Goal: Task Accomplishment & Management: Use online tool/utility

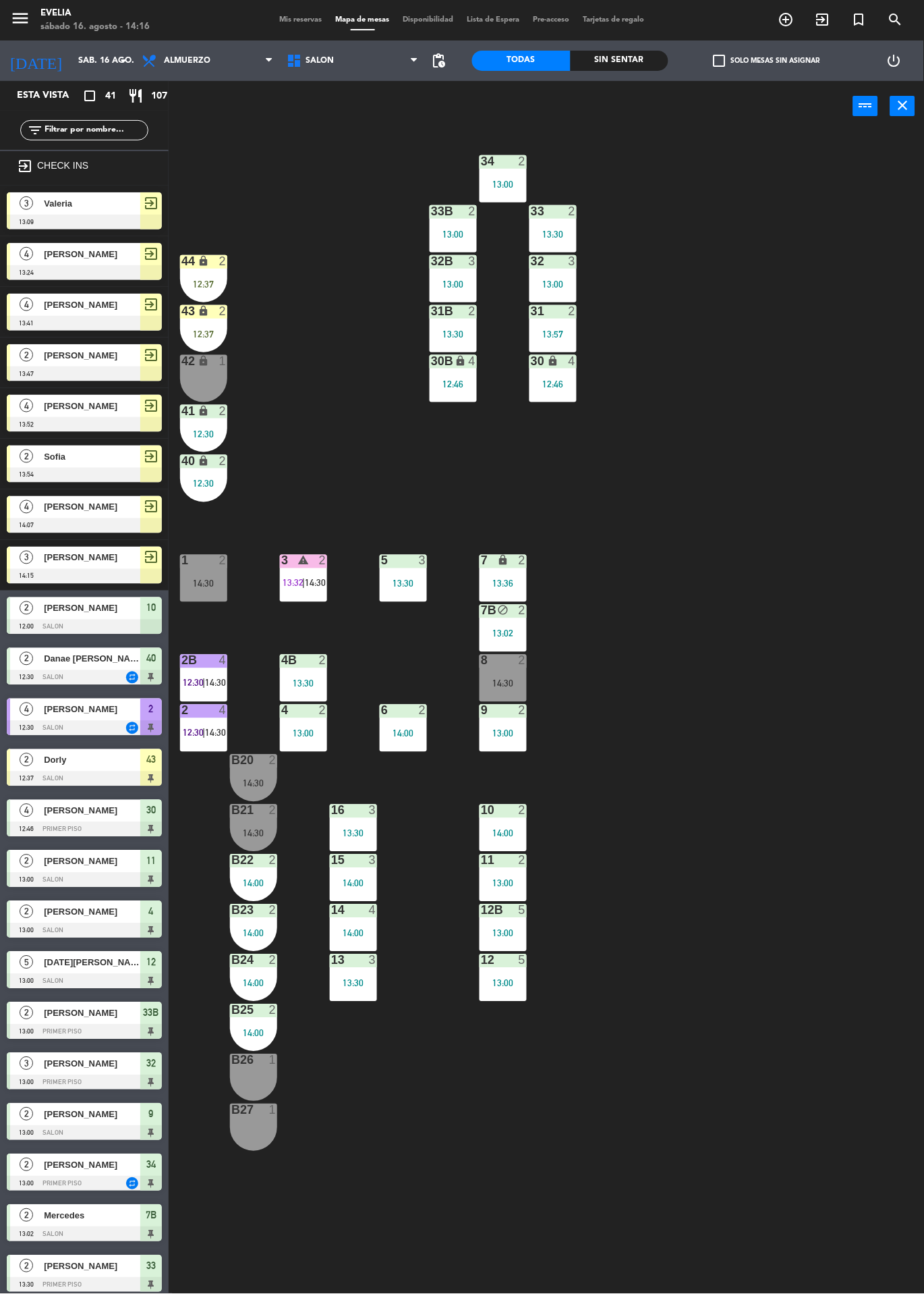
click at [763, 765] on div "34 2 13:00 33B 2 13:00 33 2 13:30 44 lock 2 12:37 32B 3 13:00 32 3 13:00 43 loc…" at bounding box center [551, 713] width 746 height 1162
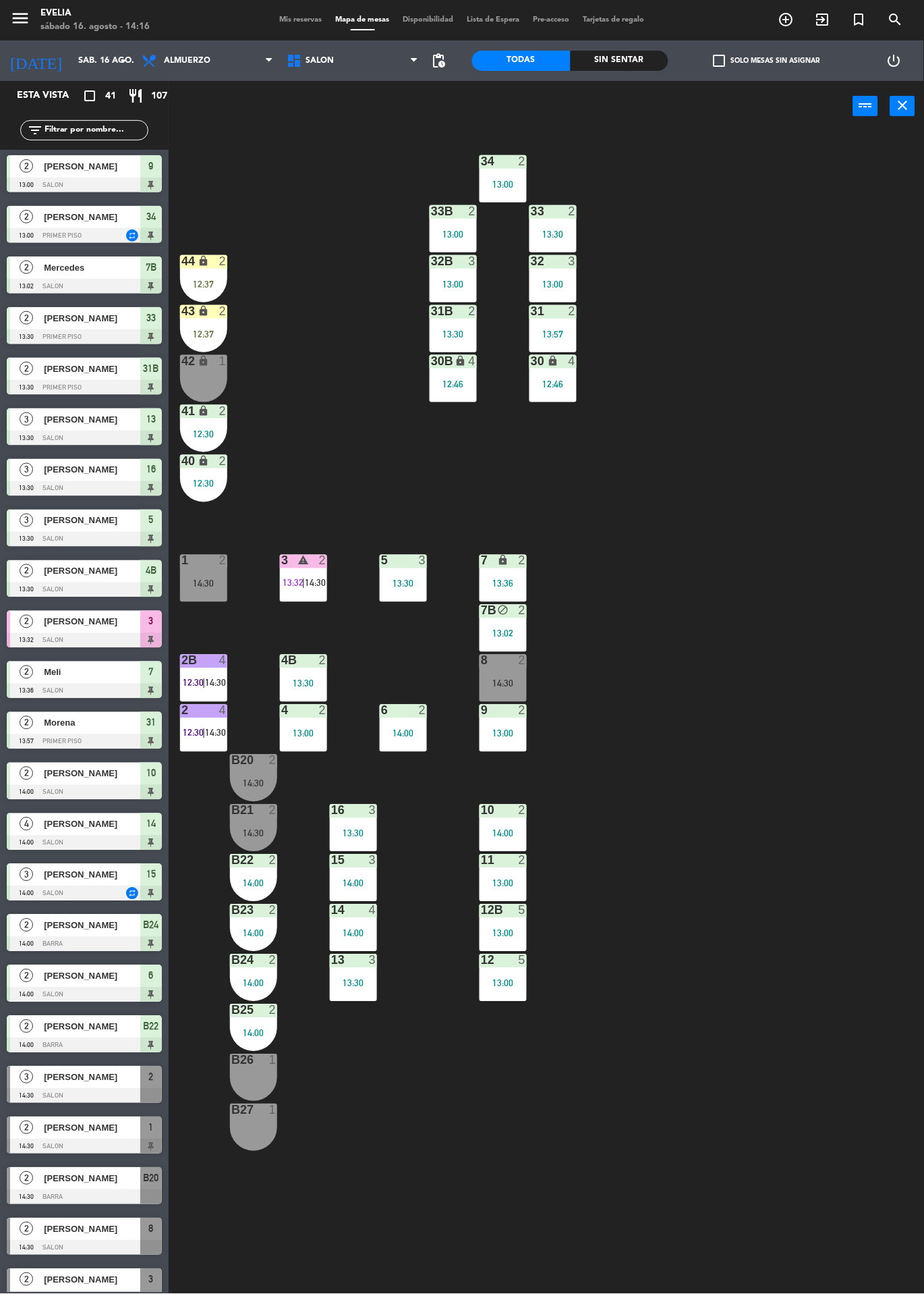
scroll to position [968, 0]
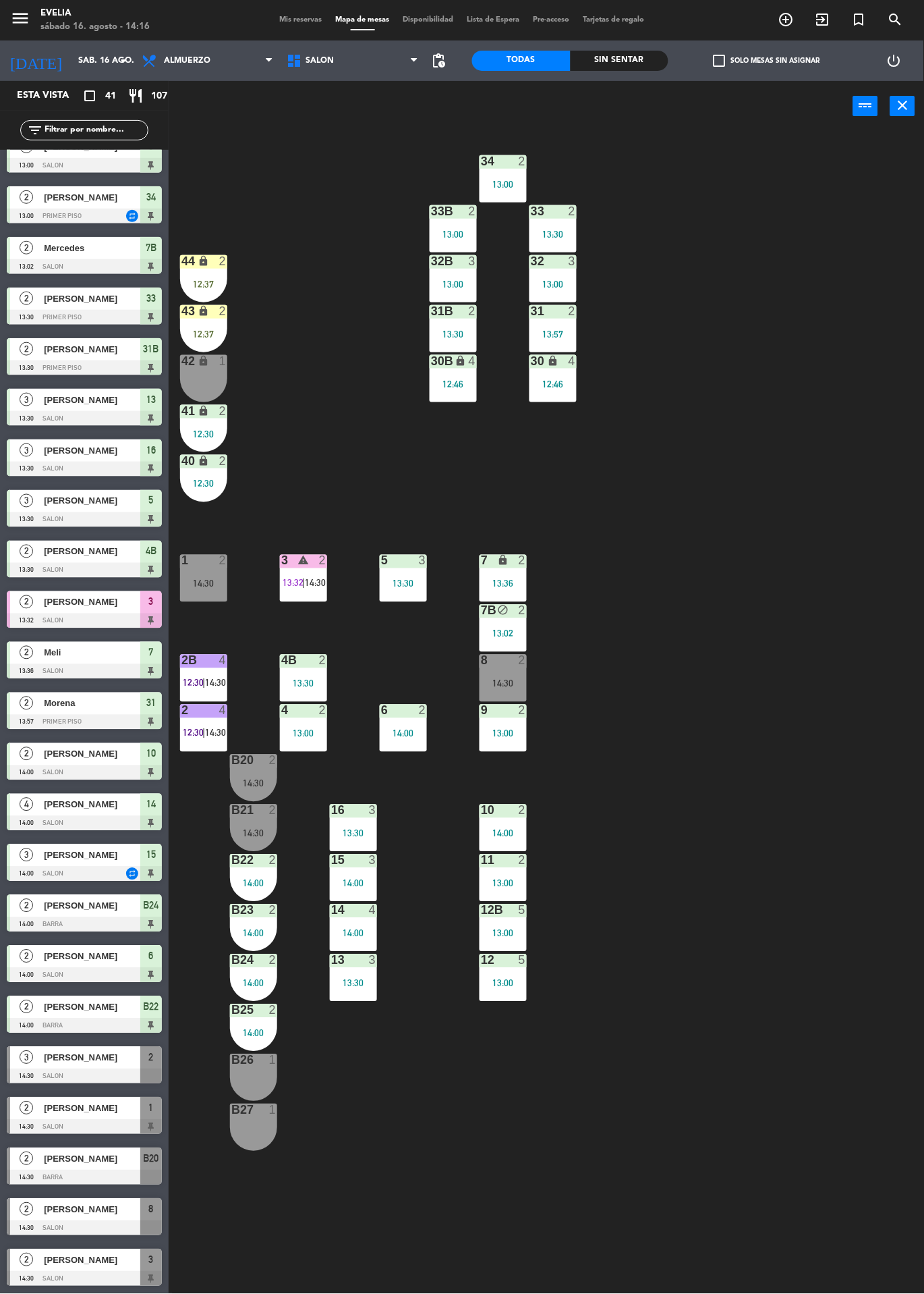
click at [81, 1173] on div at bounding box center [84, 1178] width 155 height 15
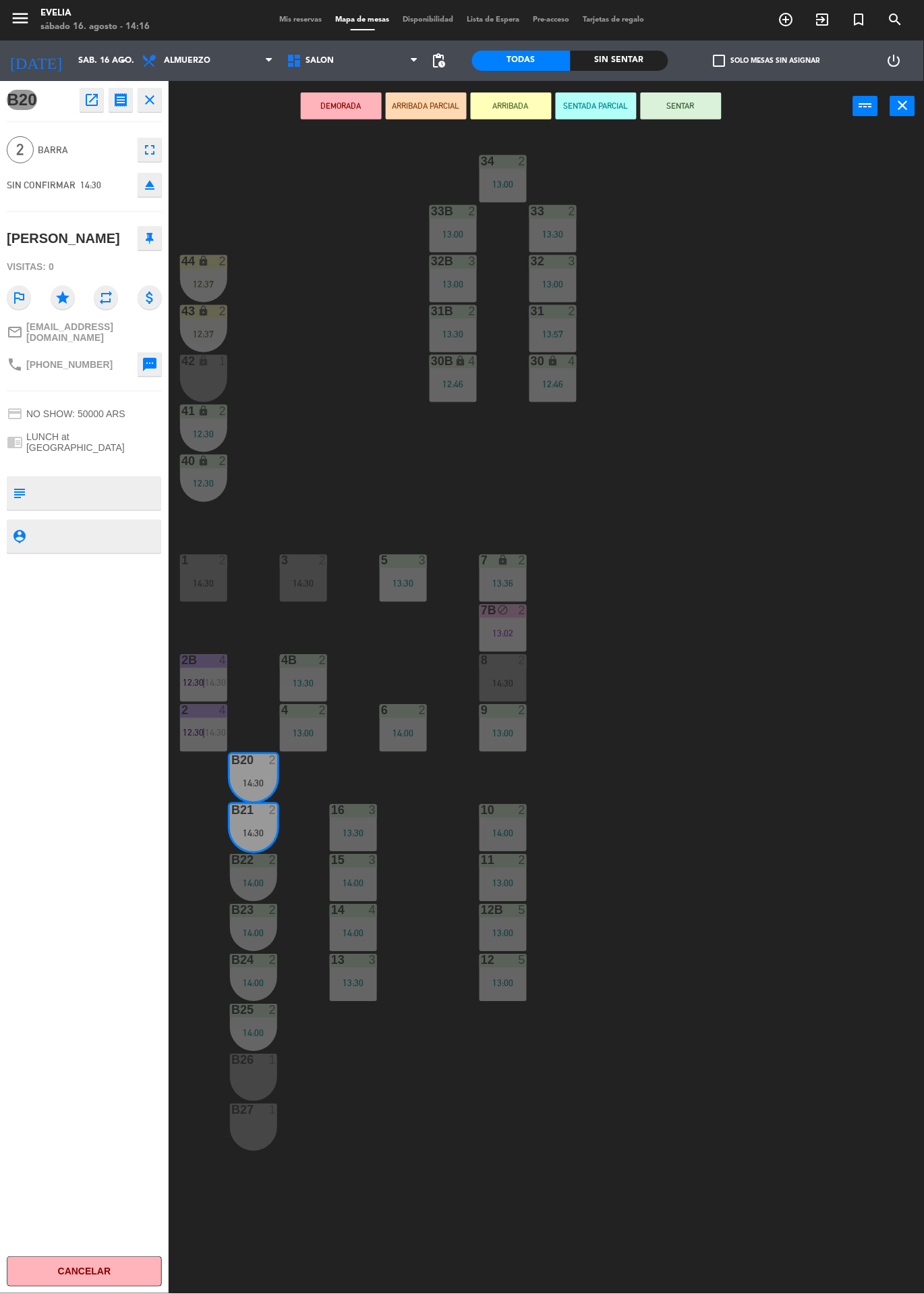
click at [778, 758] on div "34 2 13:00 33B 2 13:00 33 2 13:30 44 lock 2 12:37 32B 3 13:00 32 3 13:00 43 loc…" at bounding box center [551, 713] width 746 height 1162
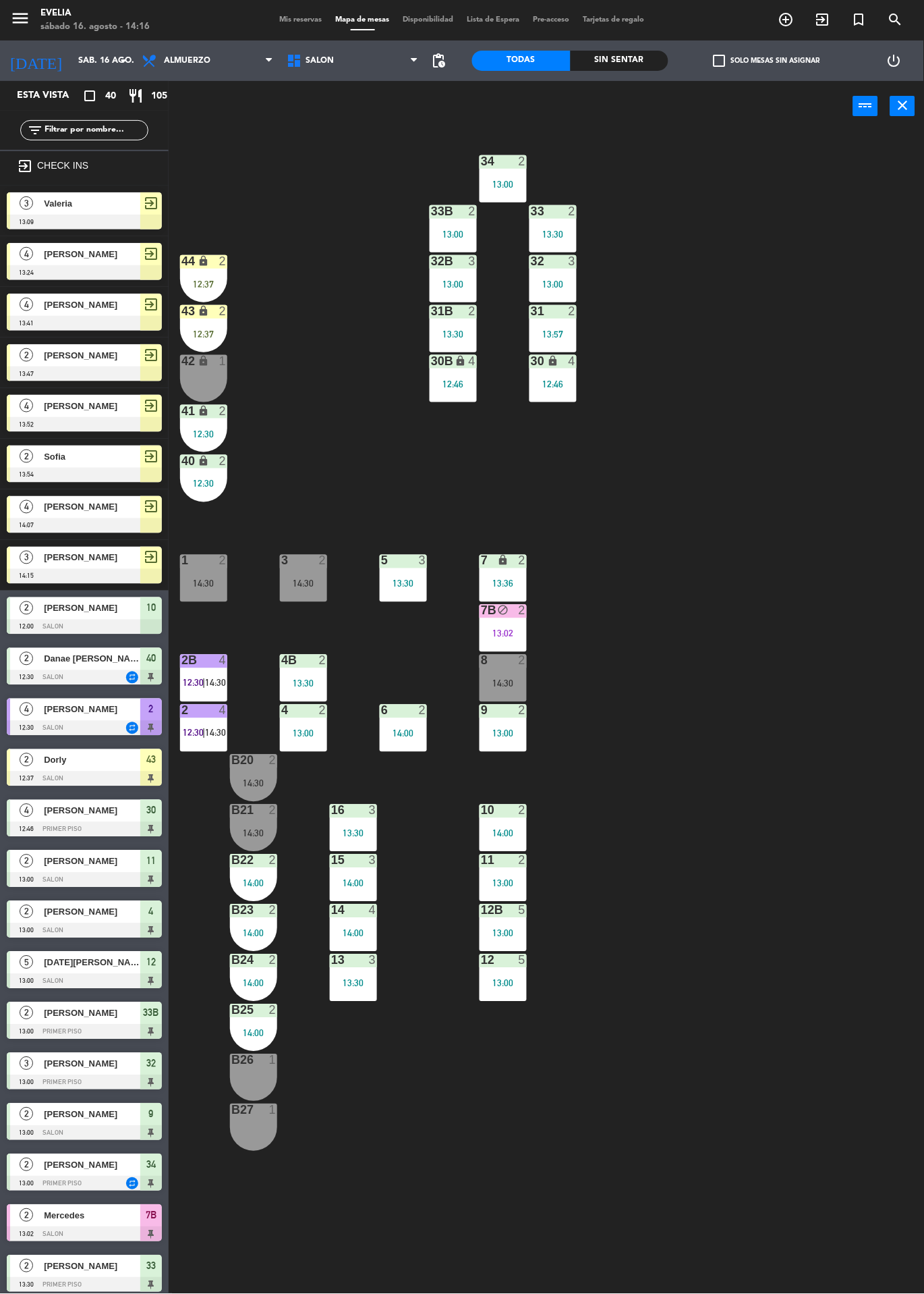
scroll to position [575, 0]
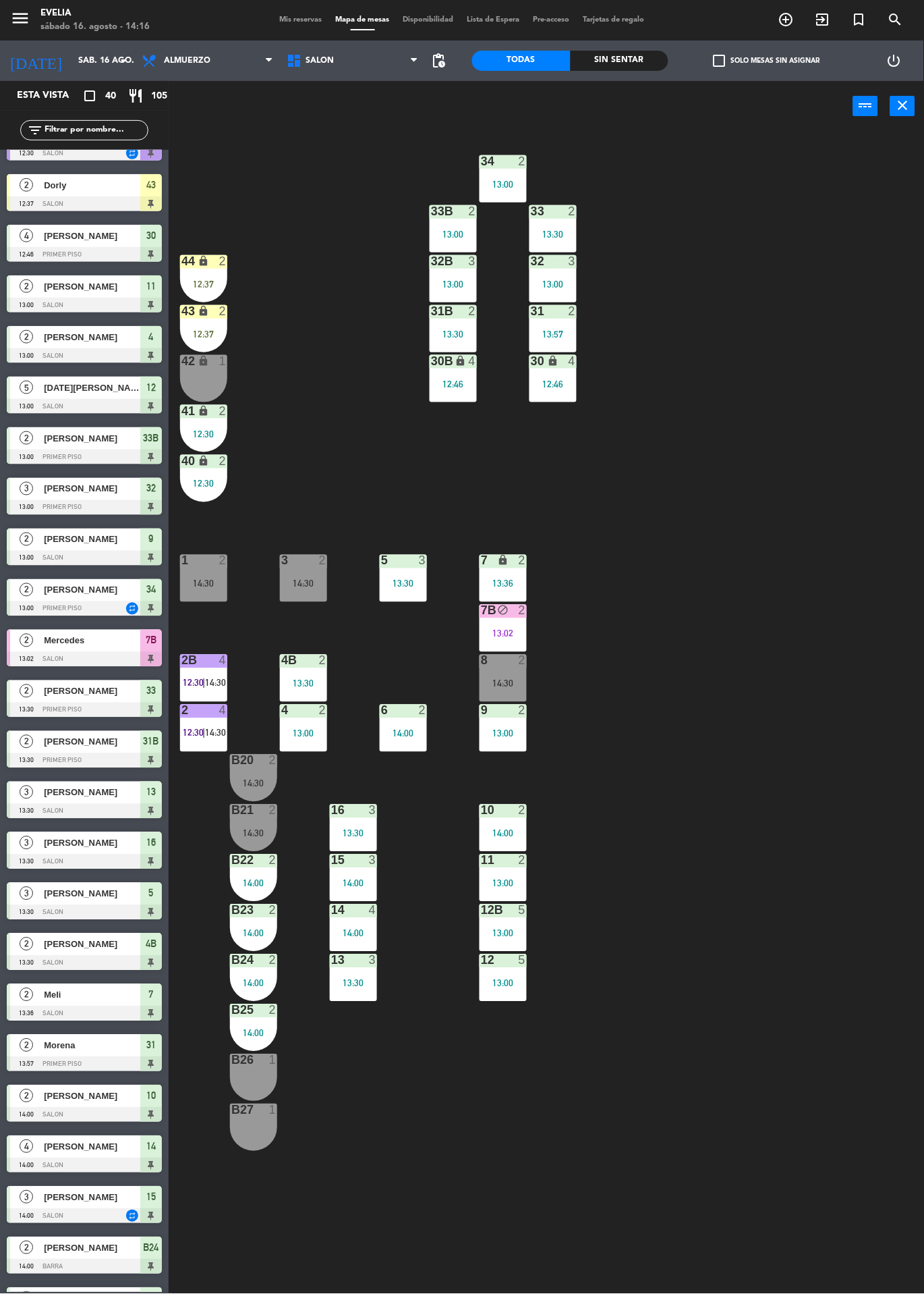
click at [472, 1228] on div "34 2 13:00 33B 2 13:00 33 2 13:30 44 lock 2 12:37 32B 3 13:00 32 3 13:00 43 loc…" at bounding box center [551, 713] width 746 height 1162
click at [243, 787] on div "14:30" at bounding box center [254, 784] width 48 height 10
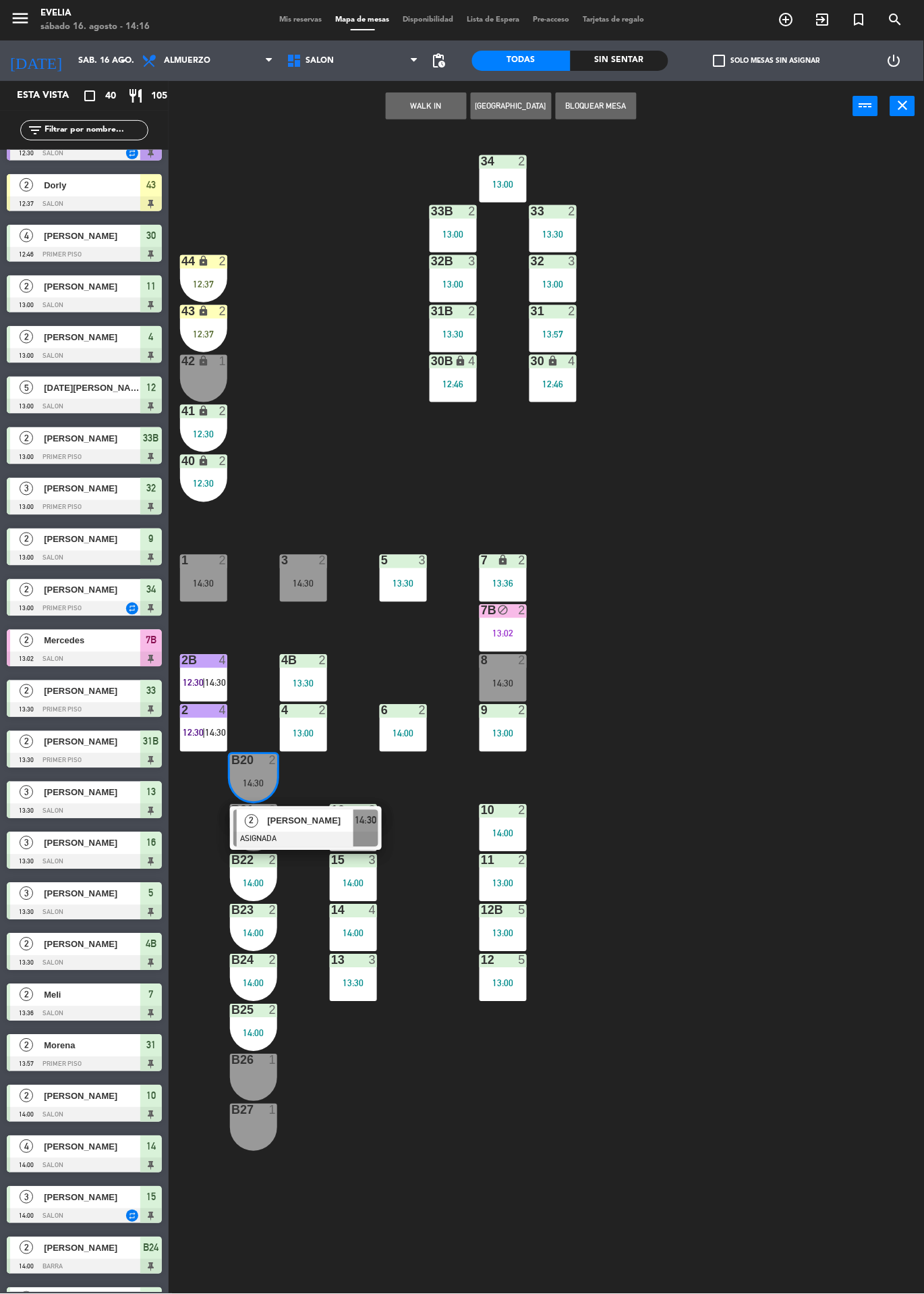
click at [504, 674] on div "8 2 14:30" at bounding box center [503, 678] width 48 height 48
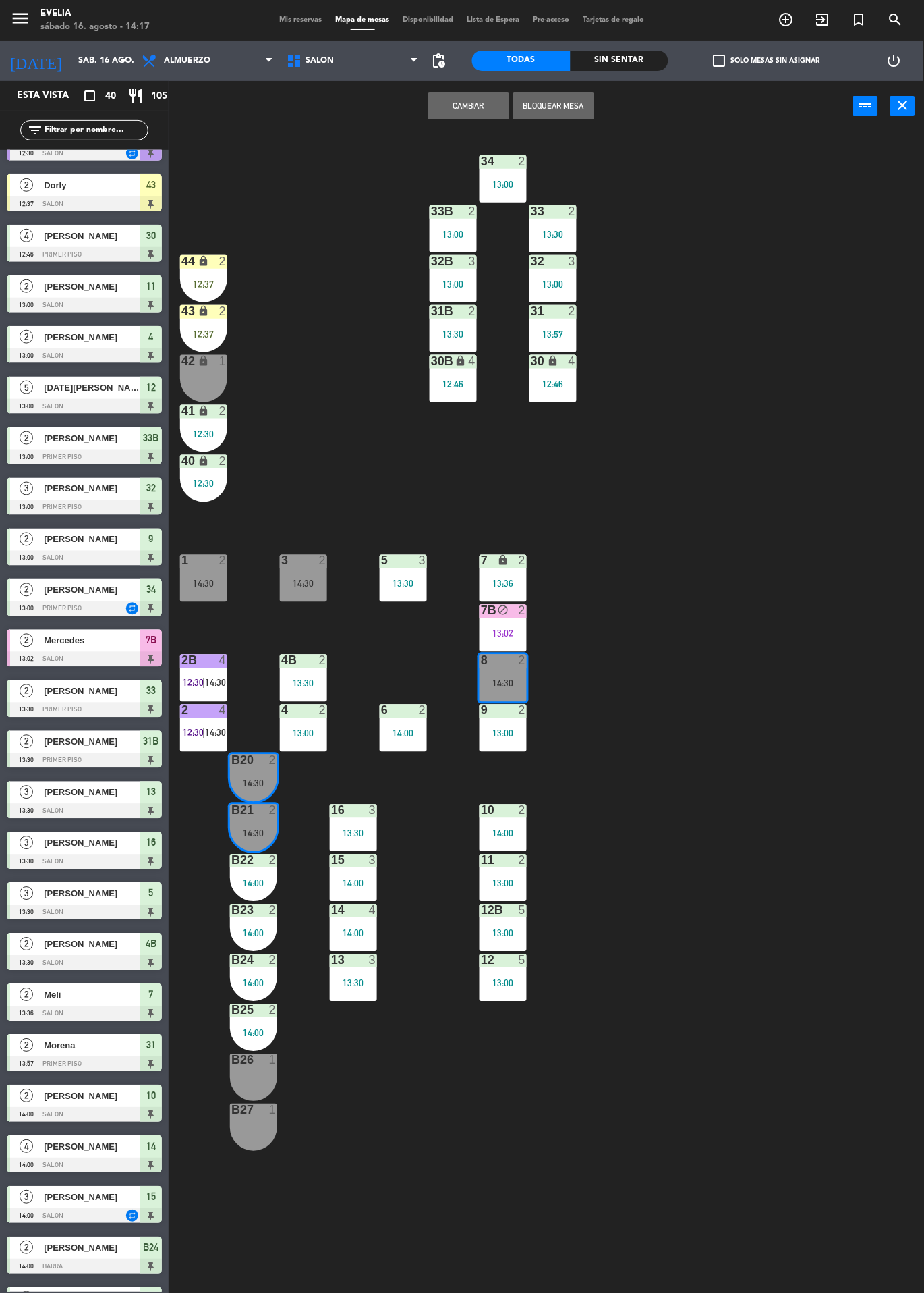
click at [473, 105] on button "Cambiar" at bounding box center [469, 105] width 81 height 27
click at [861, 836] on div "34 2 13:00 33B 2 13:00 33 2 13:30 44 lock 2 12:37 32B 3 13:00 32 3 13:00 43 loc…" at bounding box center [551, 713] width 746 height 1162
click at [521, 683] on div "14:30" at bounding box center [503, 684] width 48 height 10
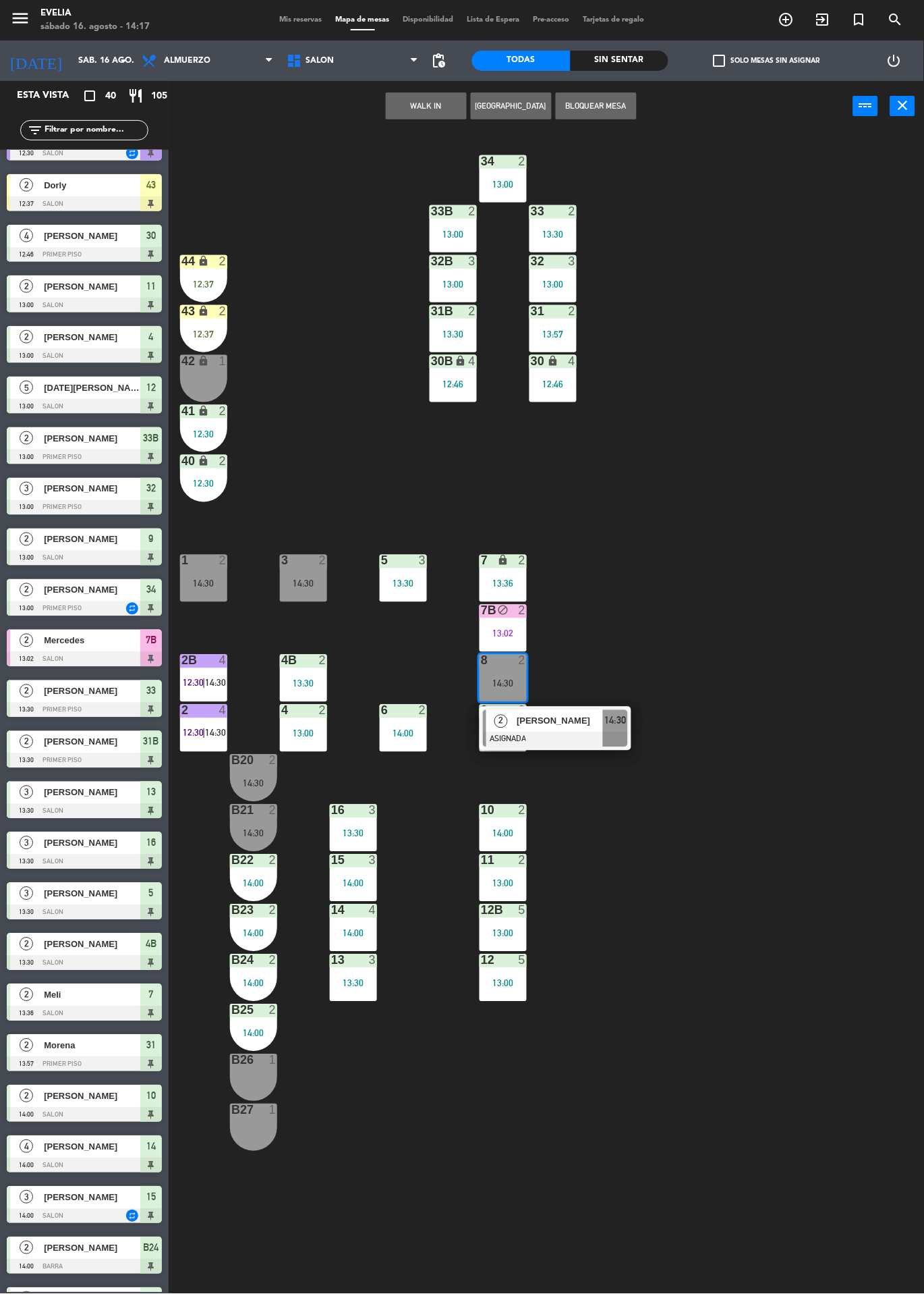
click at [615, 740] on div at bounding box center [555, 740] width 145 height 15
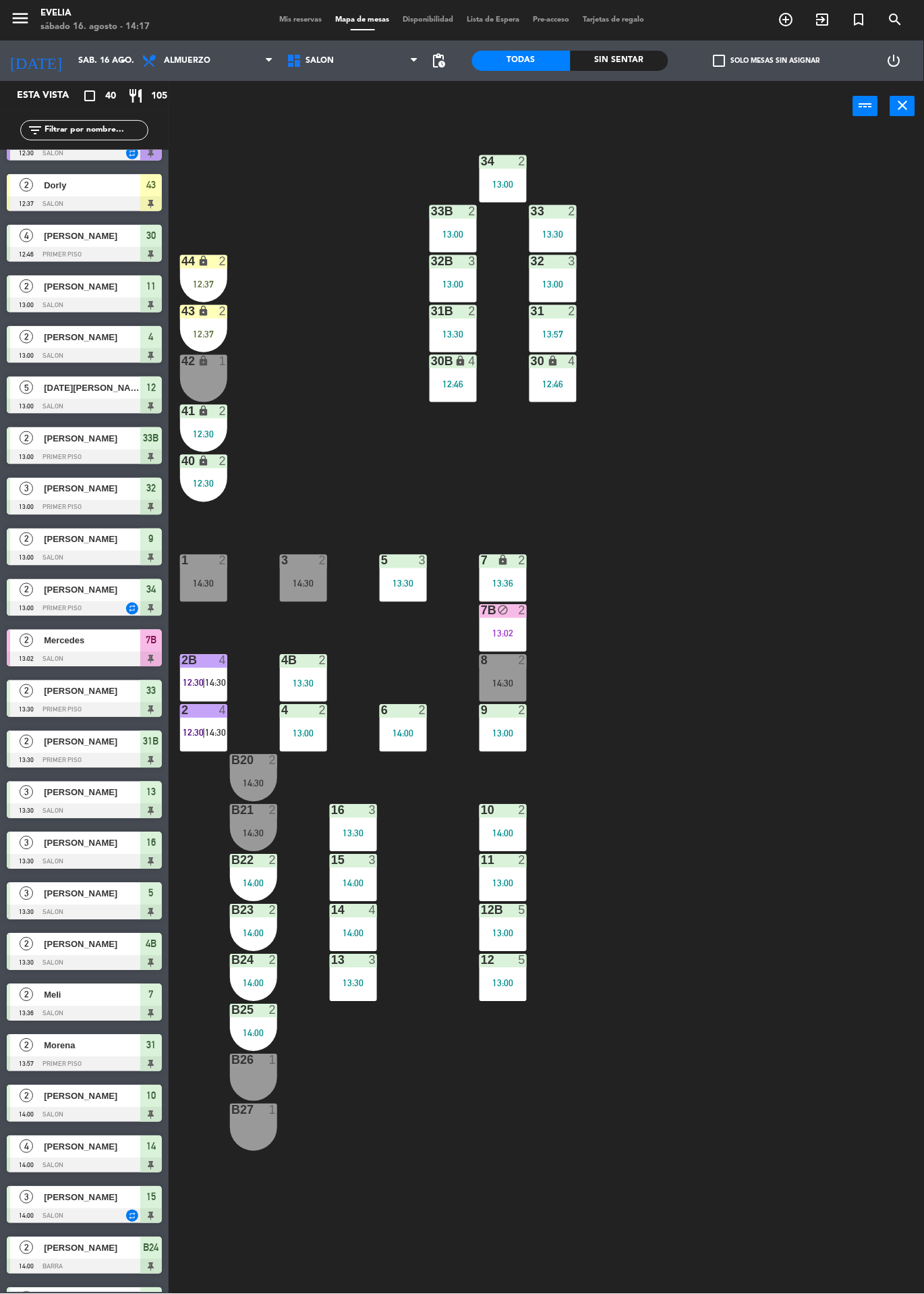
click at [517, 675] on div "8 2 14:30" at bounding box center [503, 678] width 48 height 48
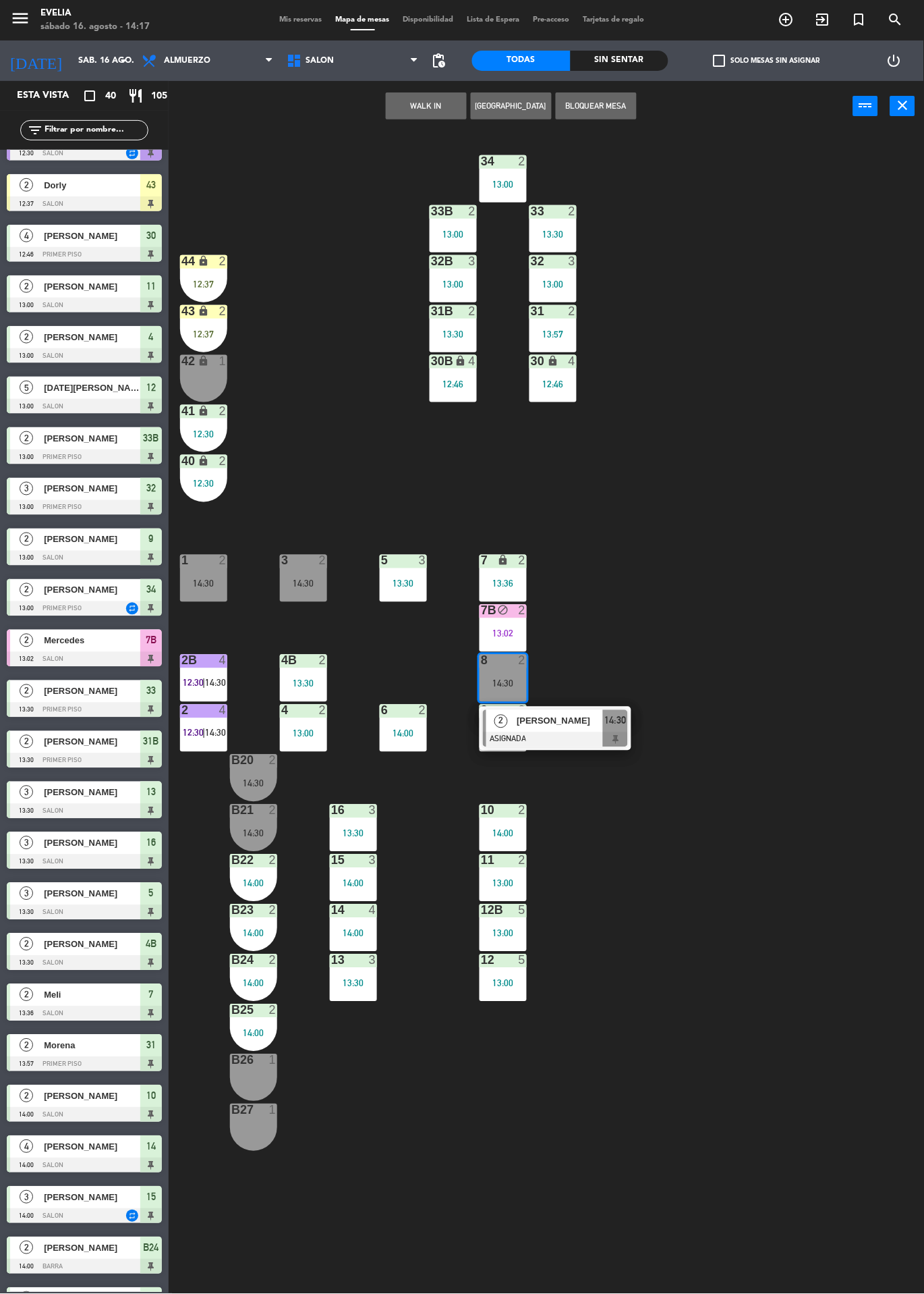
click at [615, 739] on div at bounding box center [555, 740] width 145 height 15
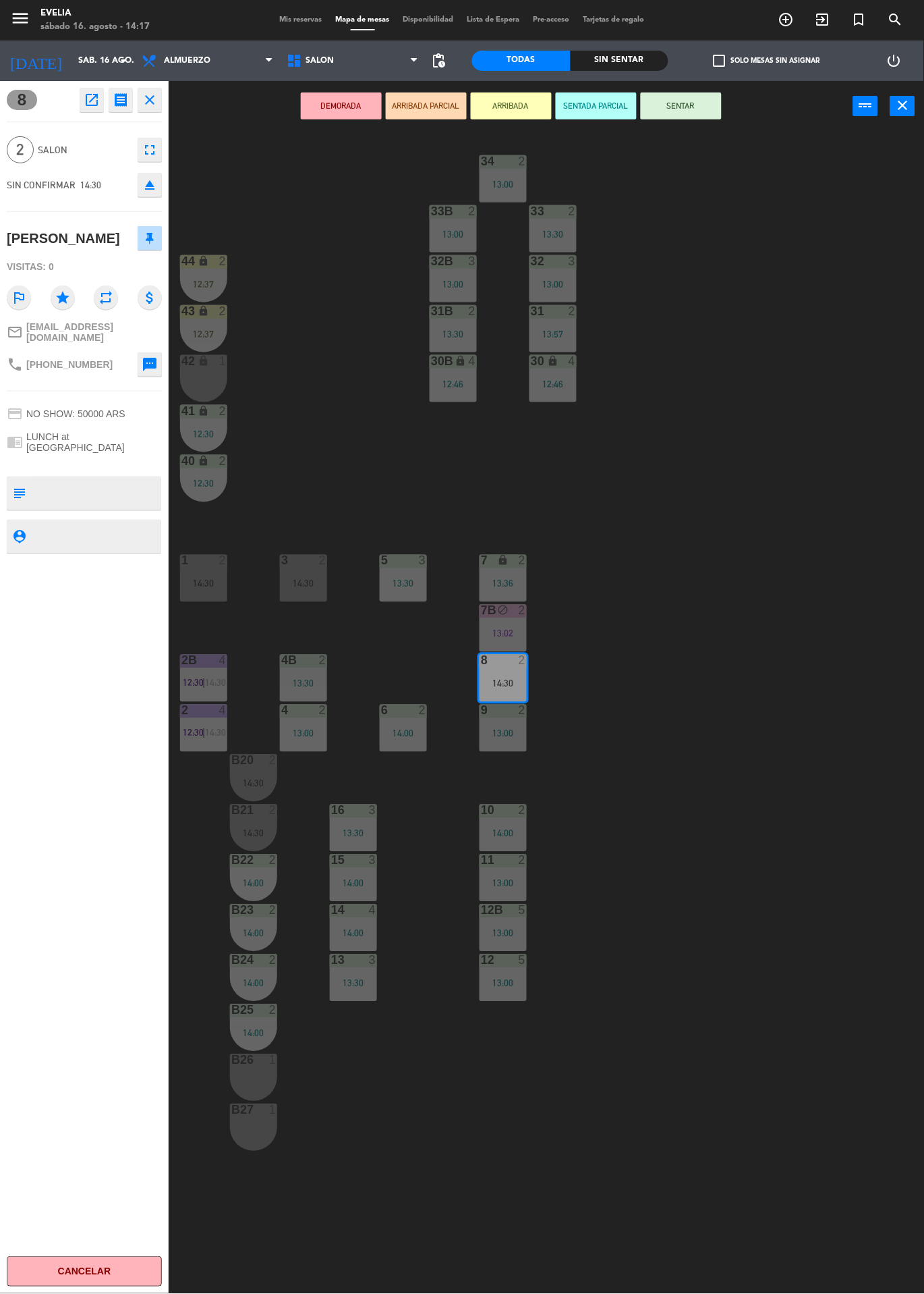
click at [695, 112] on button "SENTAR" at bounding box center [681, 105] width 81 height 27
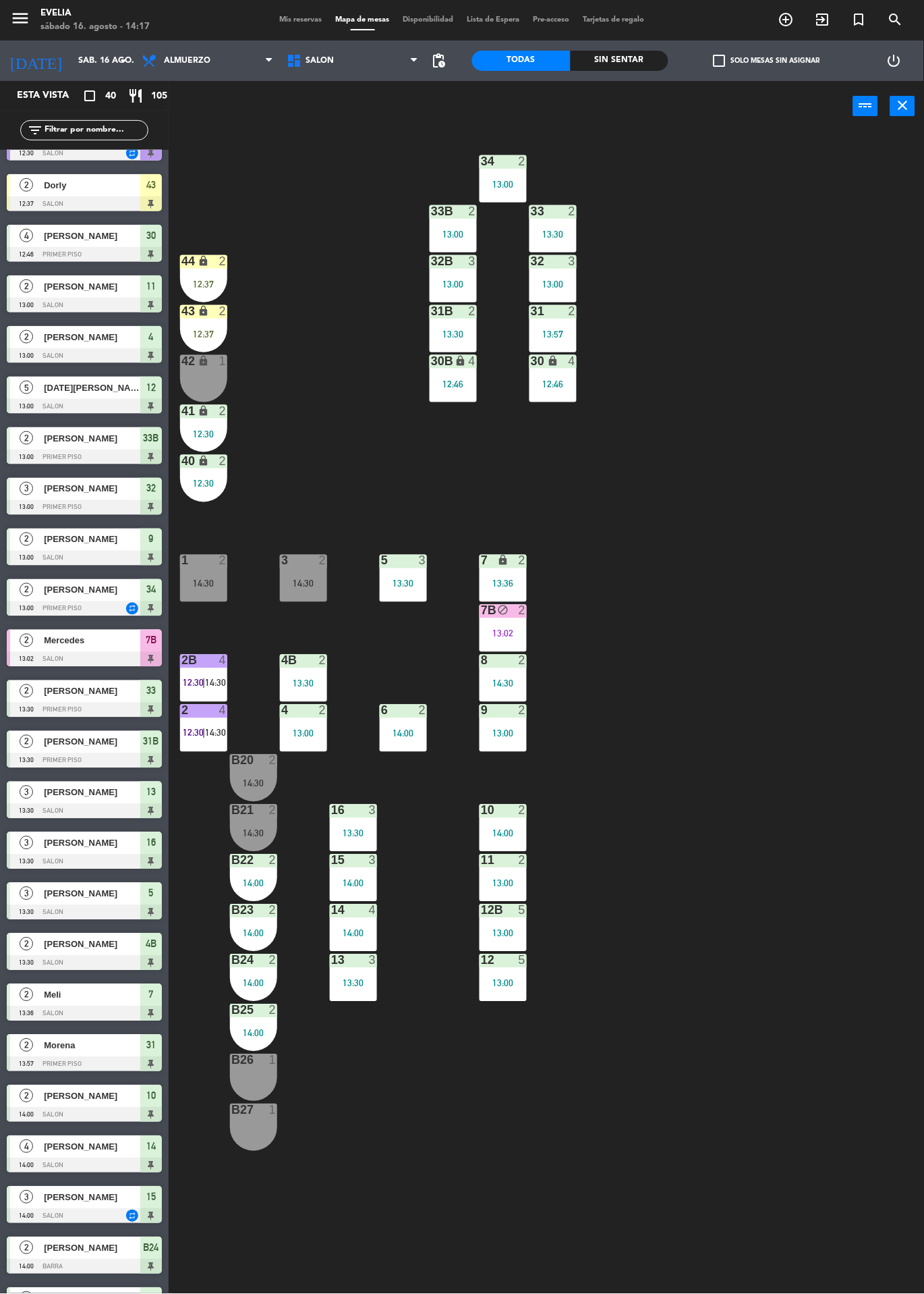
scroll to position [0, 0]
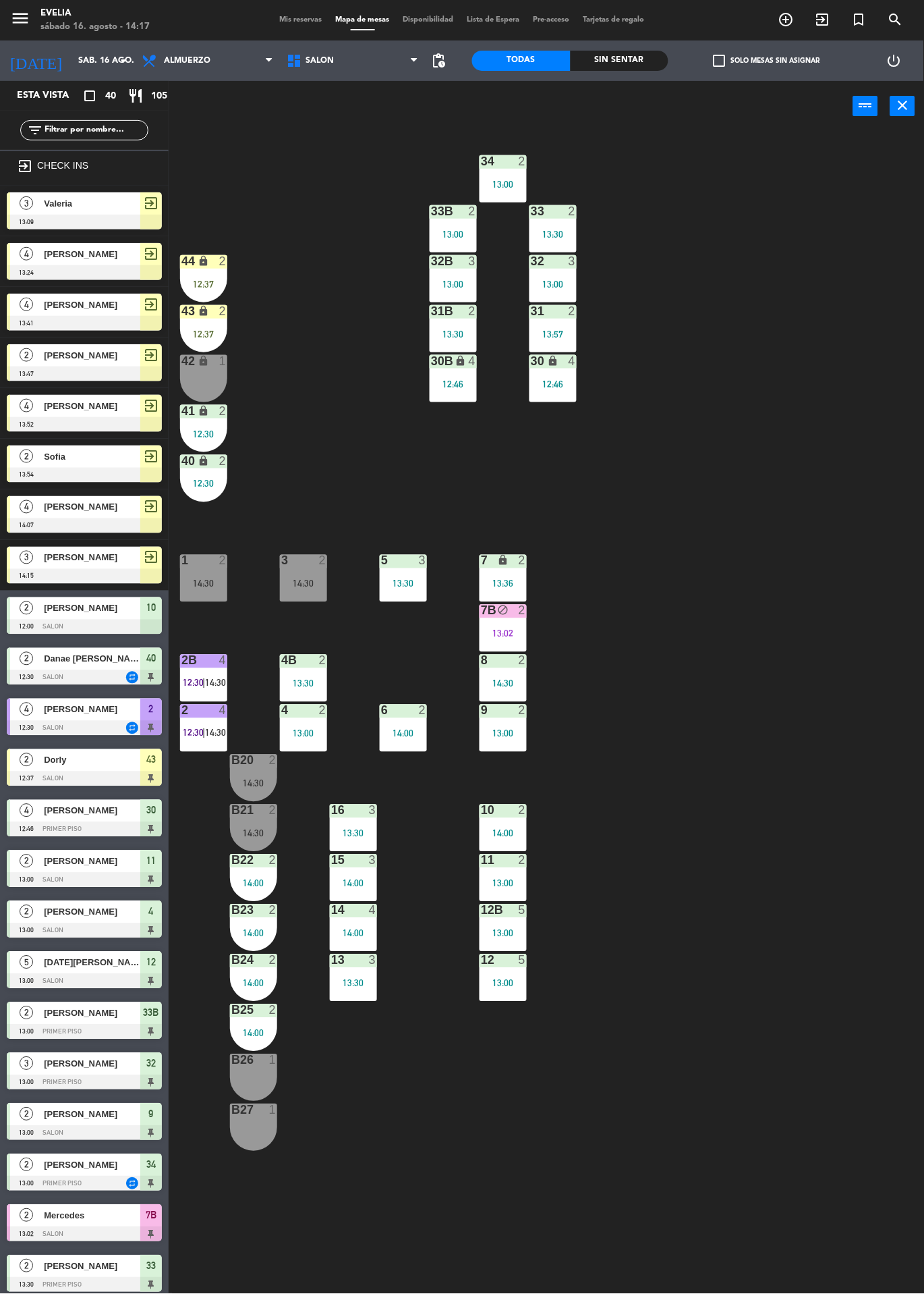
click at [812, 746] on div "34 2 13:00 33B 2 13:00 33 2 13:30 44 lock 2 12:37 32B 3 13:00 32 3 13:00 43 loc…" at bounding box center [551, 713] width 746 height 1162
click at [194, 261] on div "lock" at bounding box center [204, 261] width 22 height 13
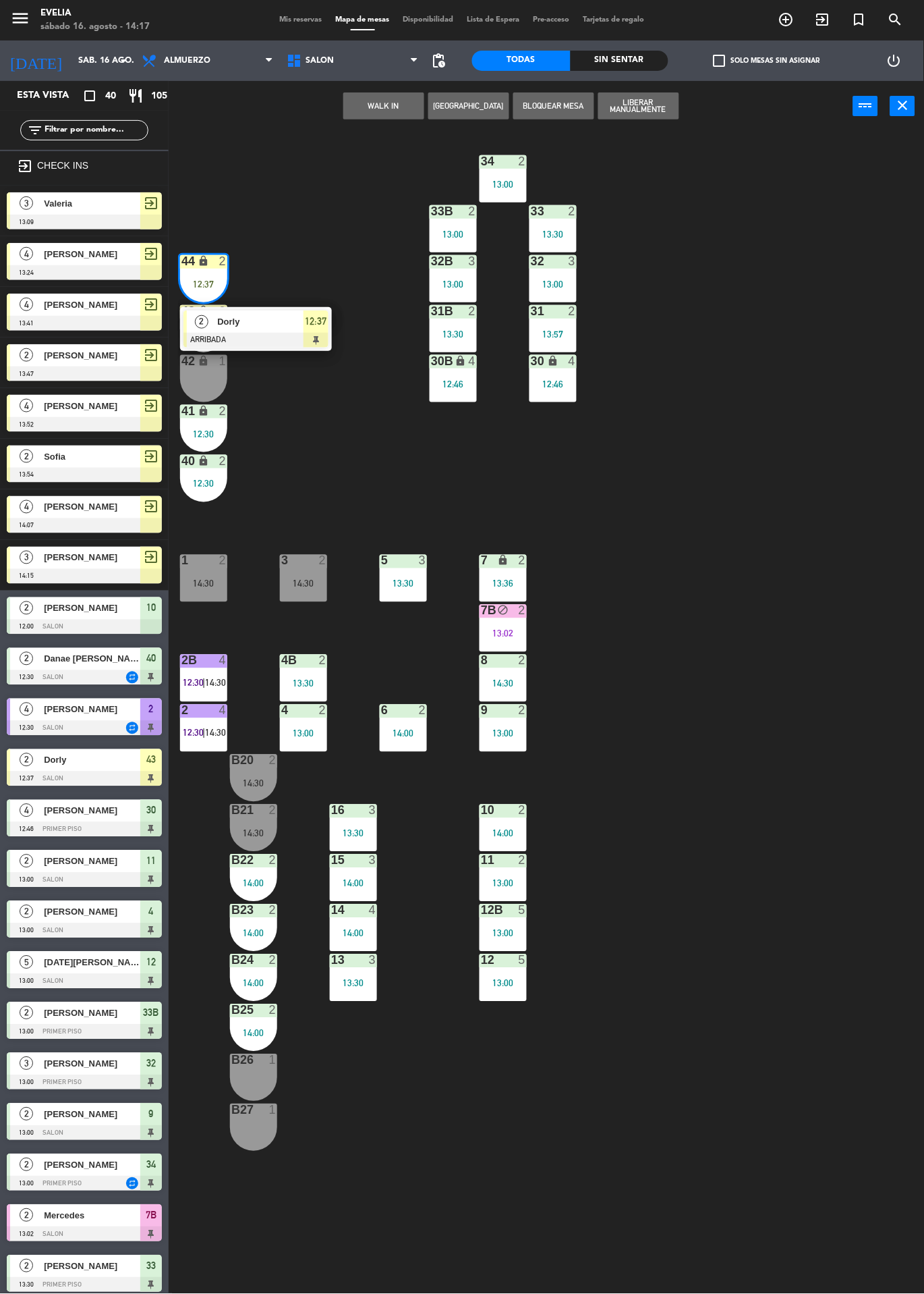
click at [316, 340] on div at bounding box center [256, 341] width 145 height 15
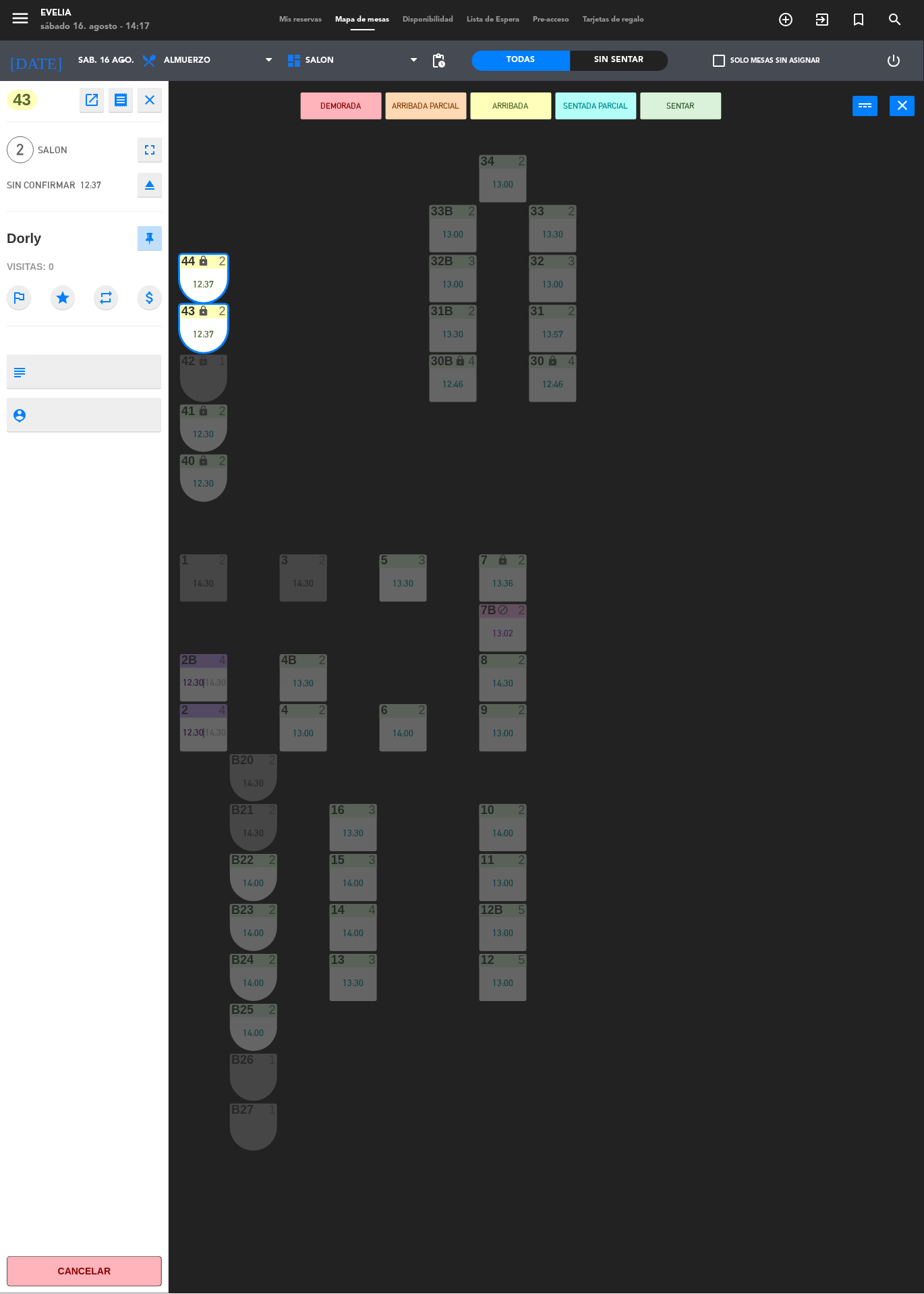
click at [340, 456] on div "34 2 13:00 33B 2 13:00 33 2 13:30 44 lock 2 12:37 32B 3 13:00 32 3 13:00 43 loc…" at bounding box center [551, 713] width 746 height 1162
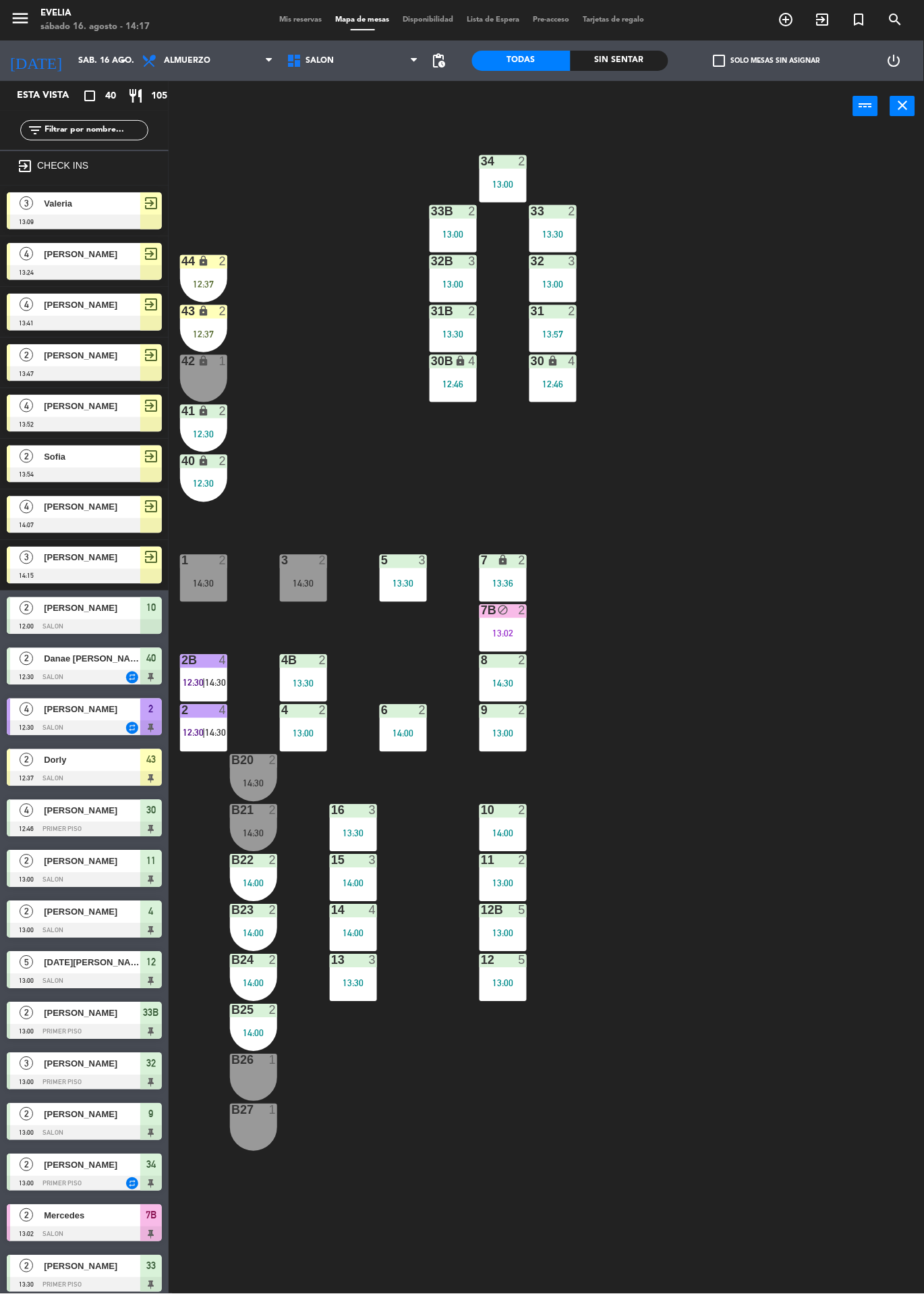
click at [74, 221] on div at bounding box center [84, 222] width 155 height 15
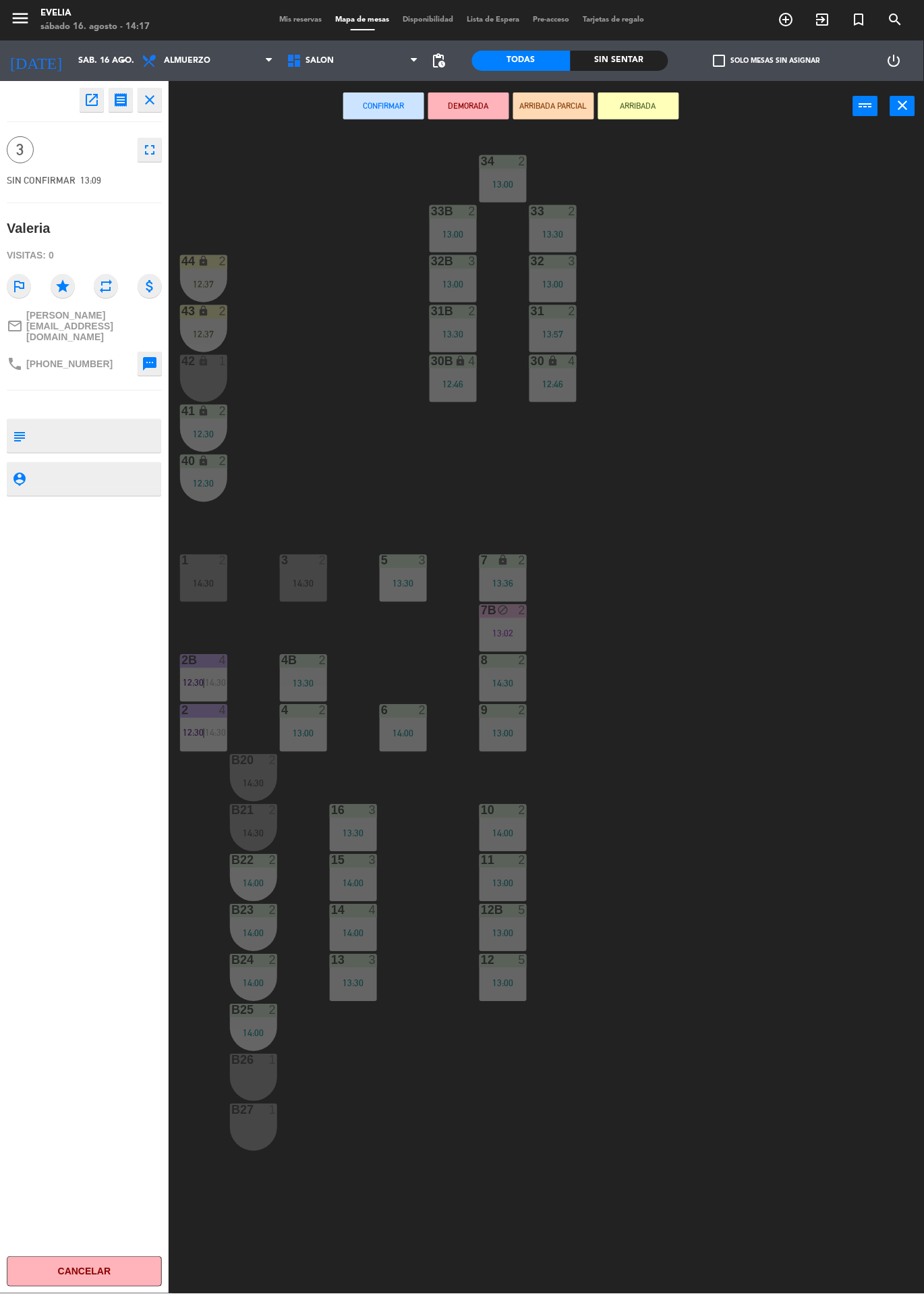
click at [353, 461] on div "34 2 13:00 33B 2 13:00 33 2 13:30 44 lock 2 12:37 32B 3 13:00 32 3 13:00 43 loc…" at bounding box center [551, 713] width 746 height 1162
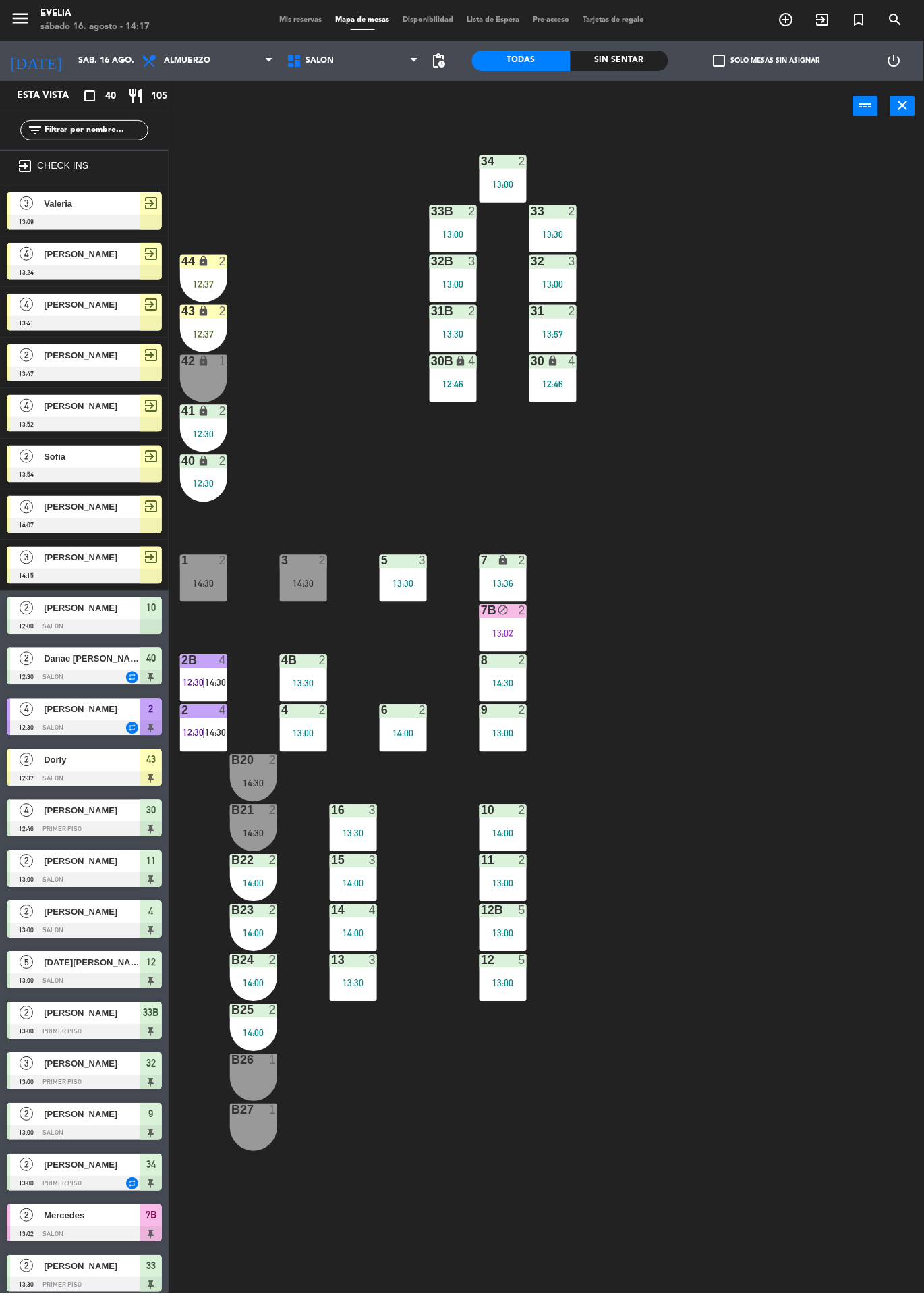
click at [62, 473] on div at bounding box center [84, 476] width 155 height 15
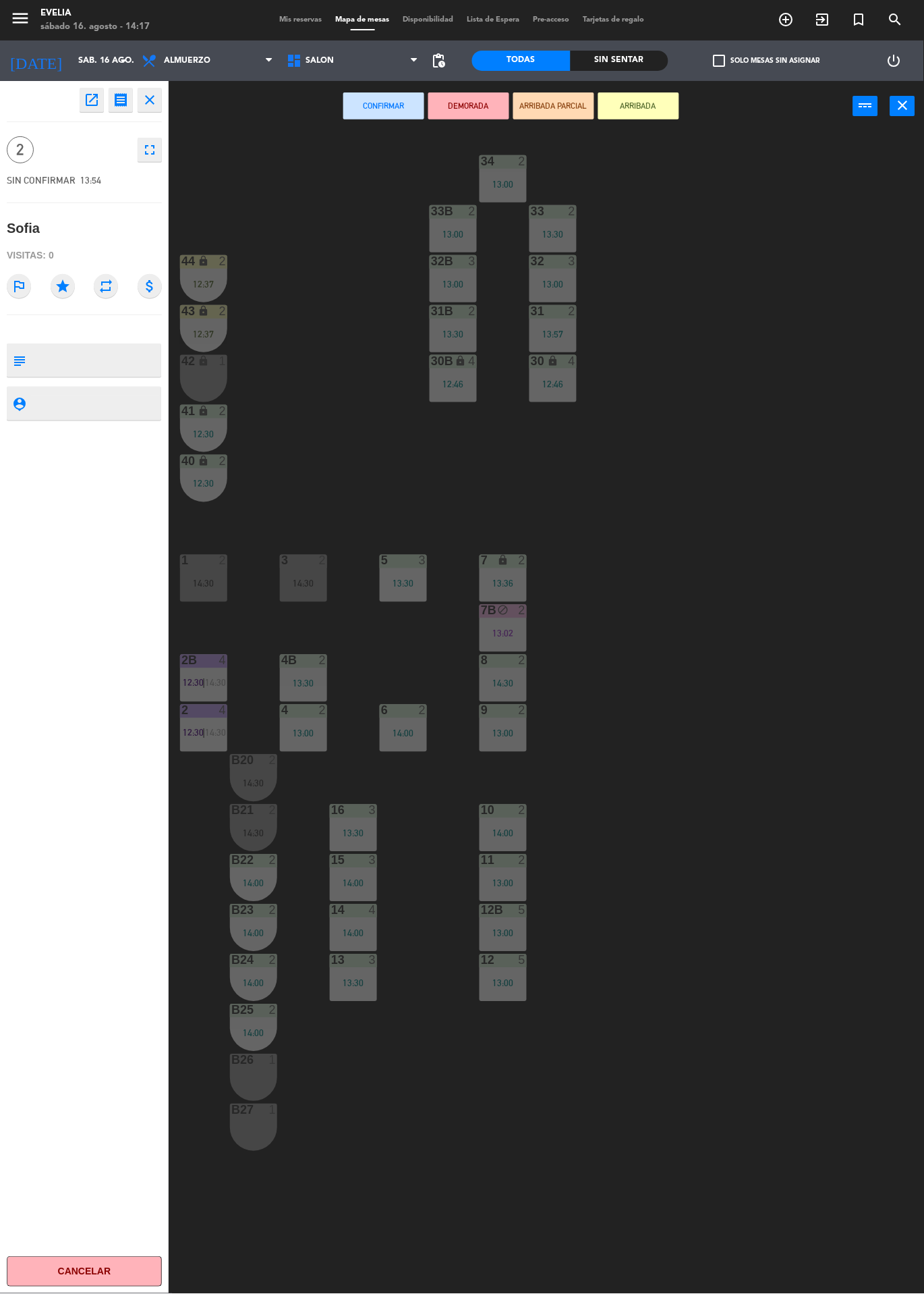
click at [263, 1085] on div "B26 1" at bounding box center [254, 1078] width 48 height 48
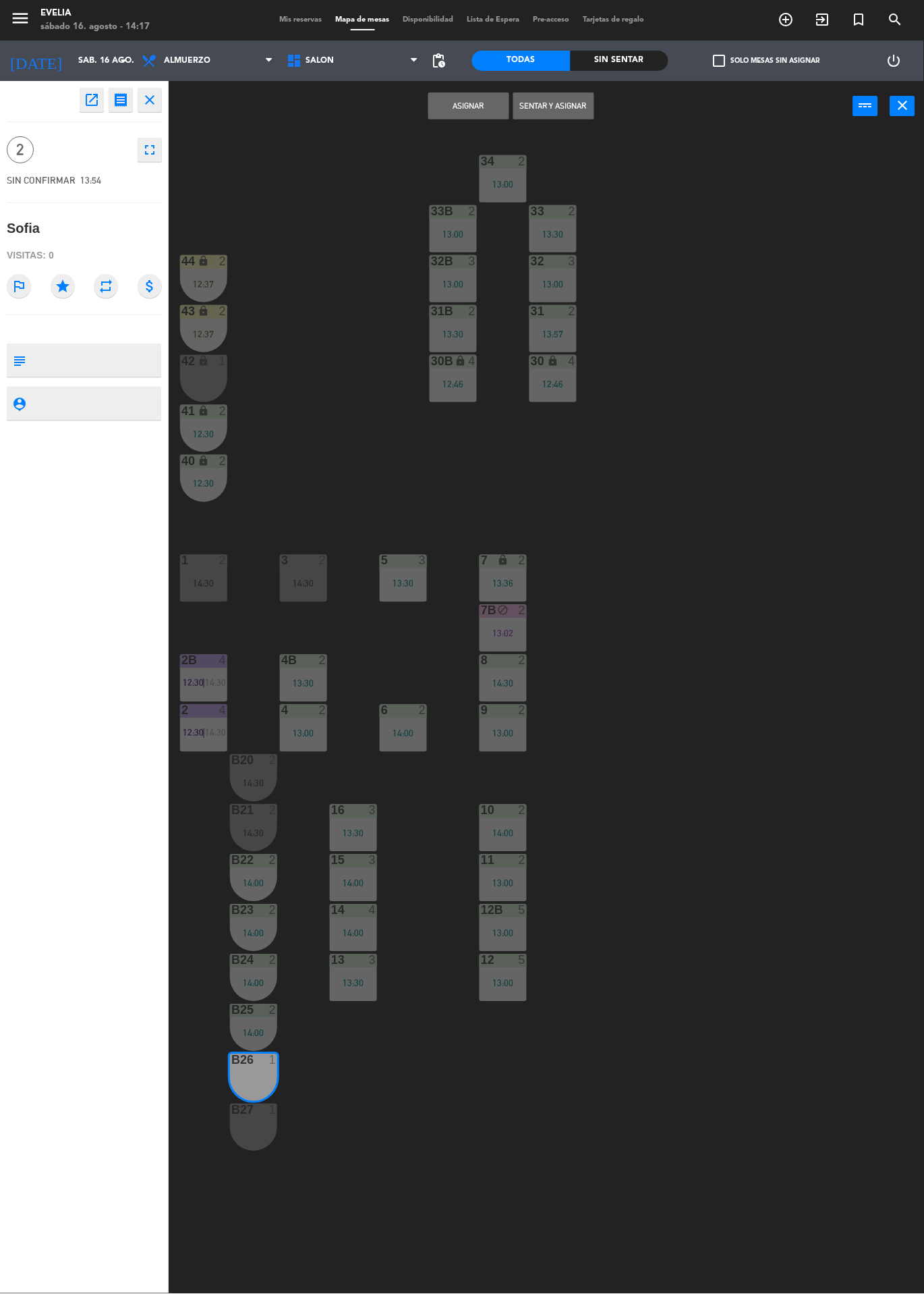
click at [257, 1135] on div "B27 1" at bounding box center [254, 1128] width 48 height 48
click at [543, 105] on button "Sentar y Asignar" at bounding box center [553, 105] width 81 height 27
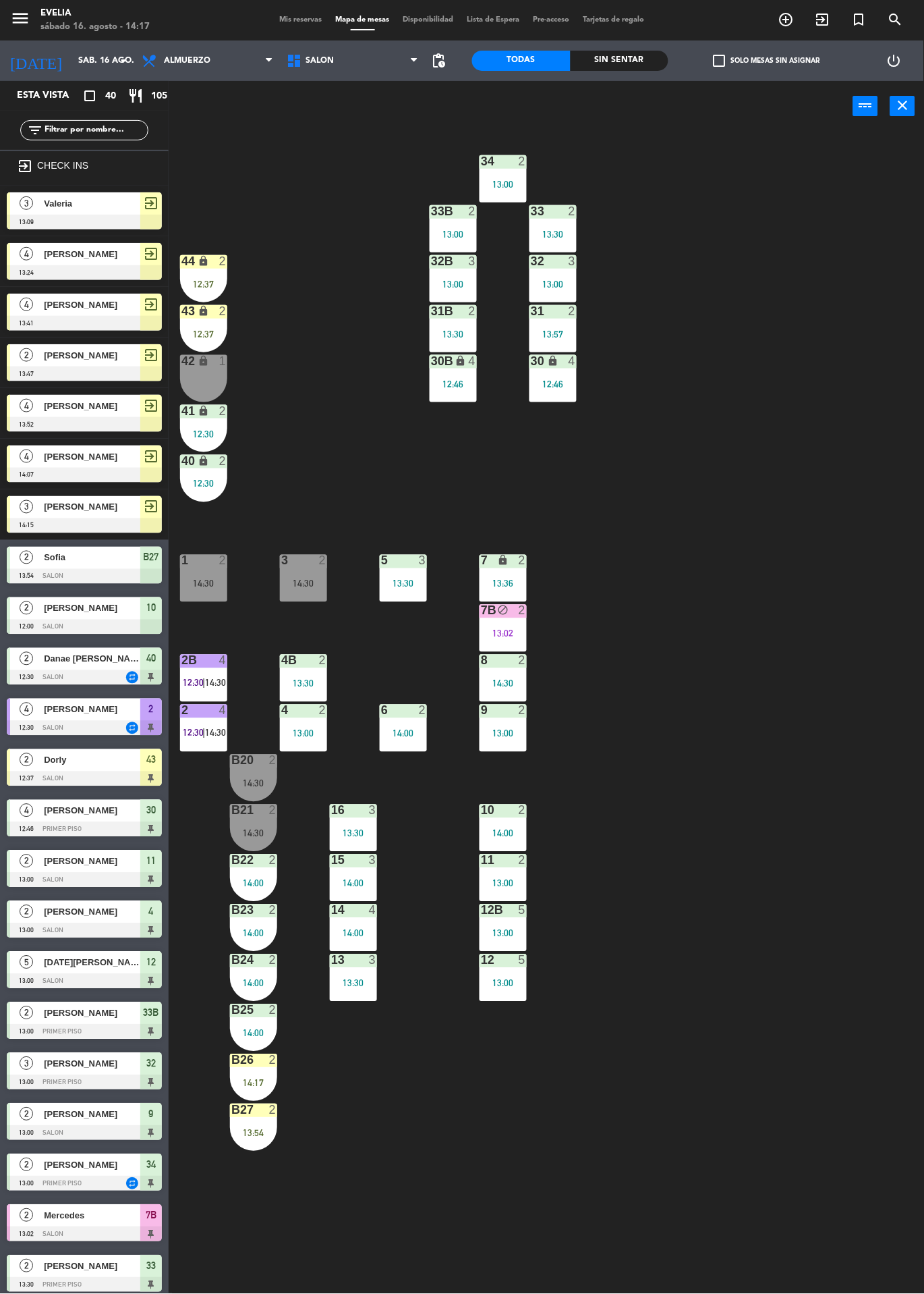
click at [253, 1060] on div at bounding box center [254, 1060] width 22 height 12
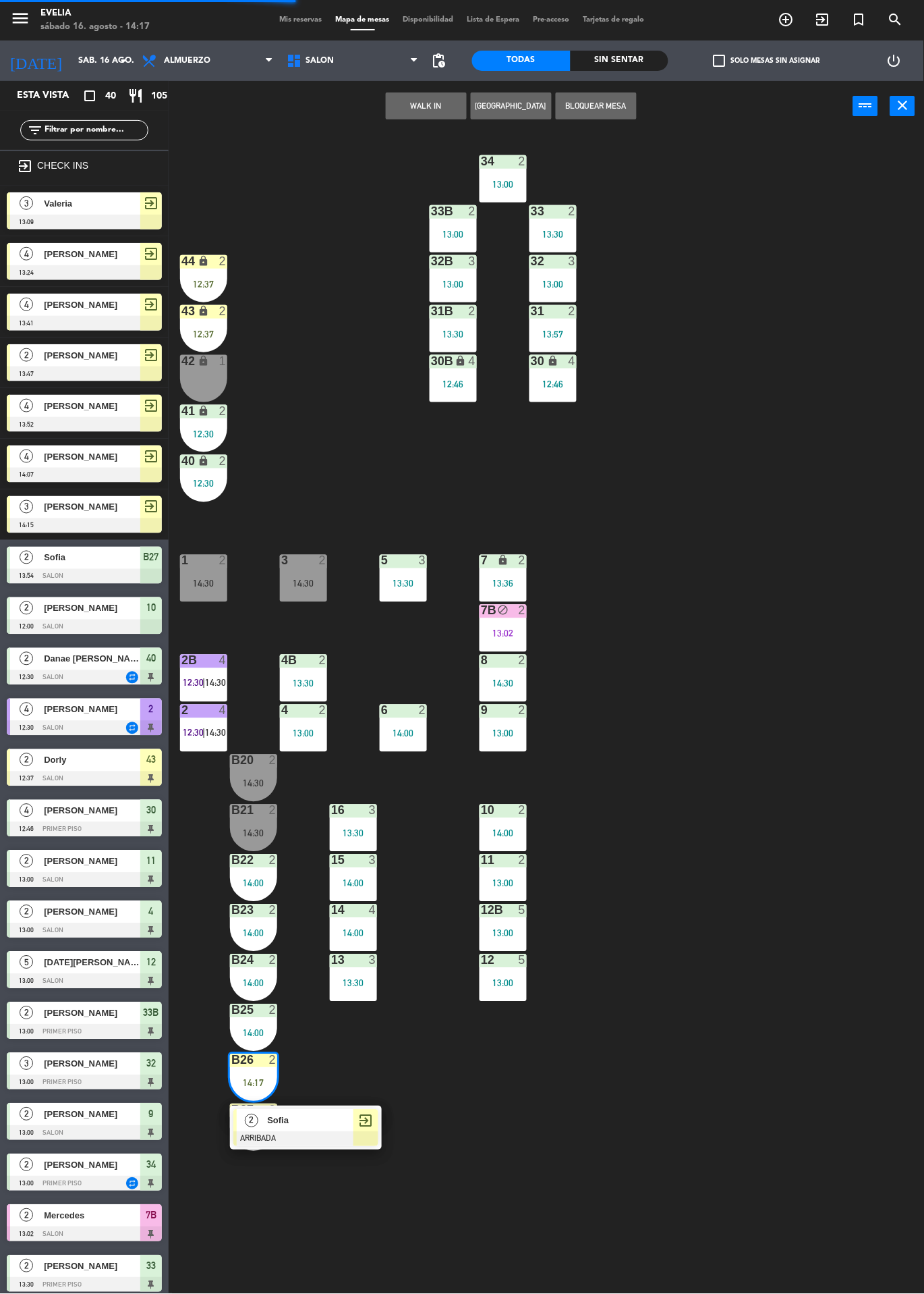
click at [376, 1129] on div "exit_to_app" at bounding box center [366, 1121] width 25 height 22
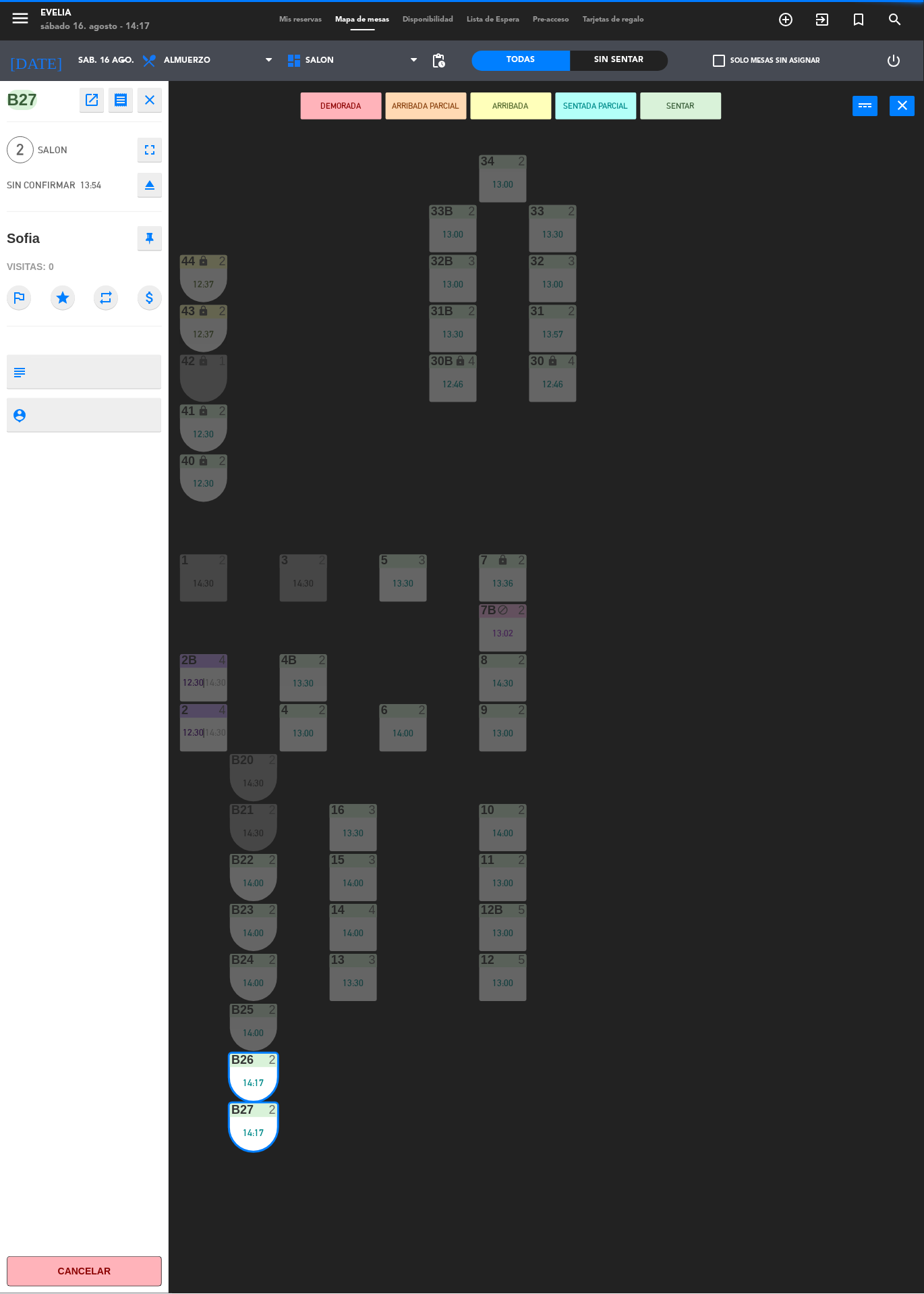
click at [688, 103] on button "SENTAR" at bounding box center [681, 105] width 81 height 27
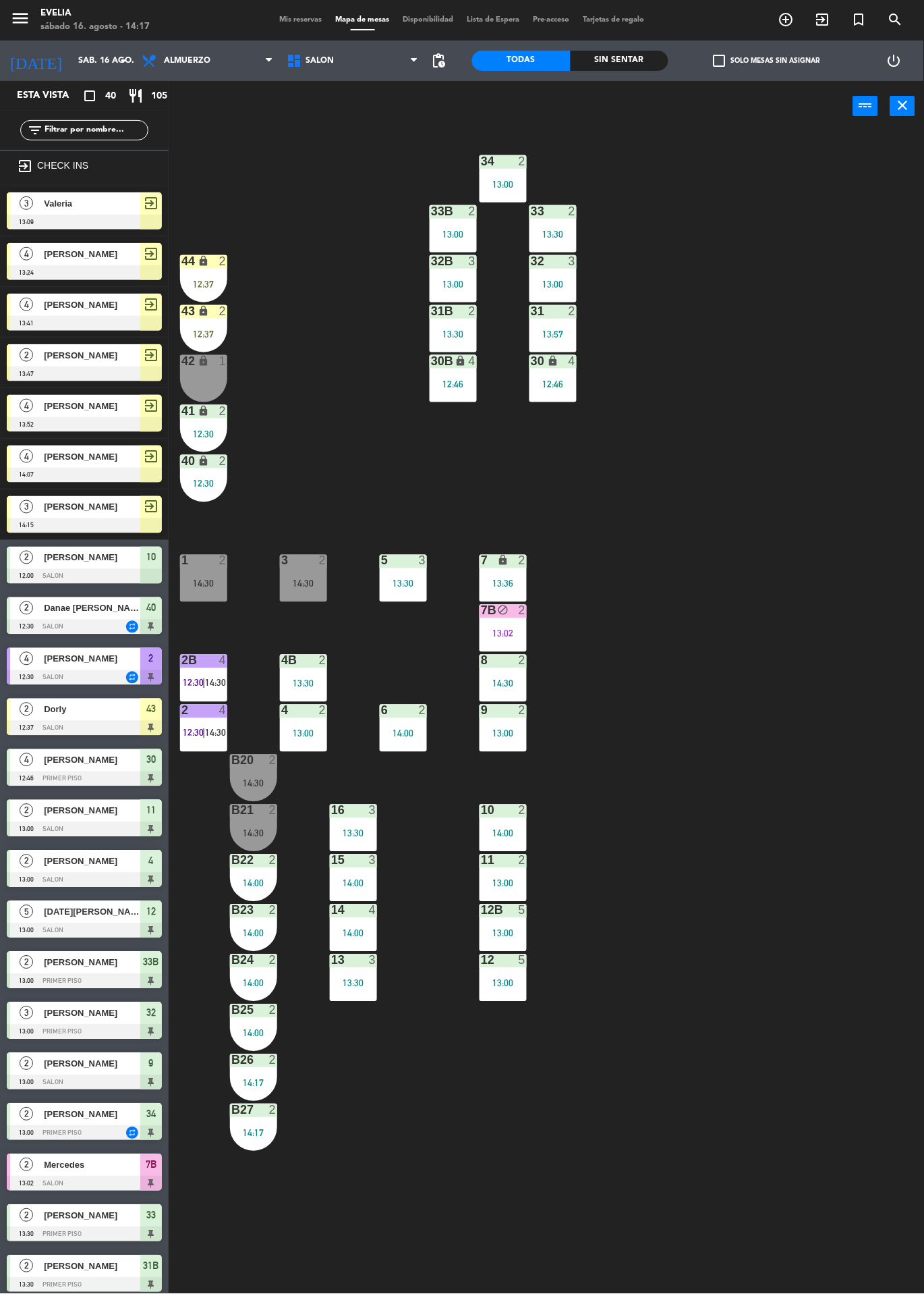
scroll to position [423, 0]
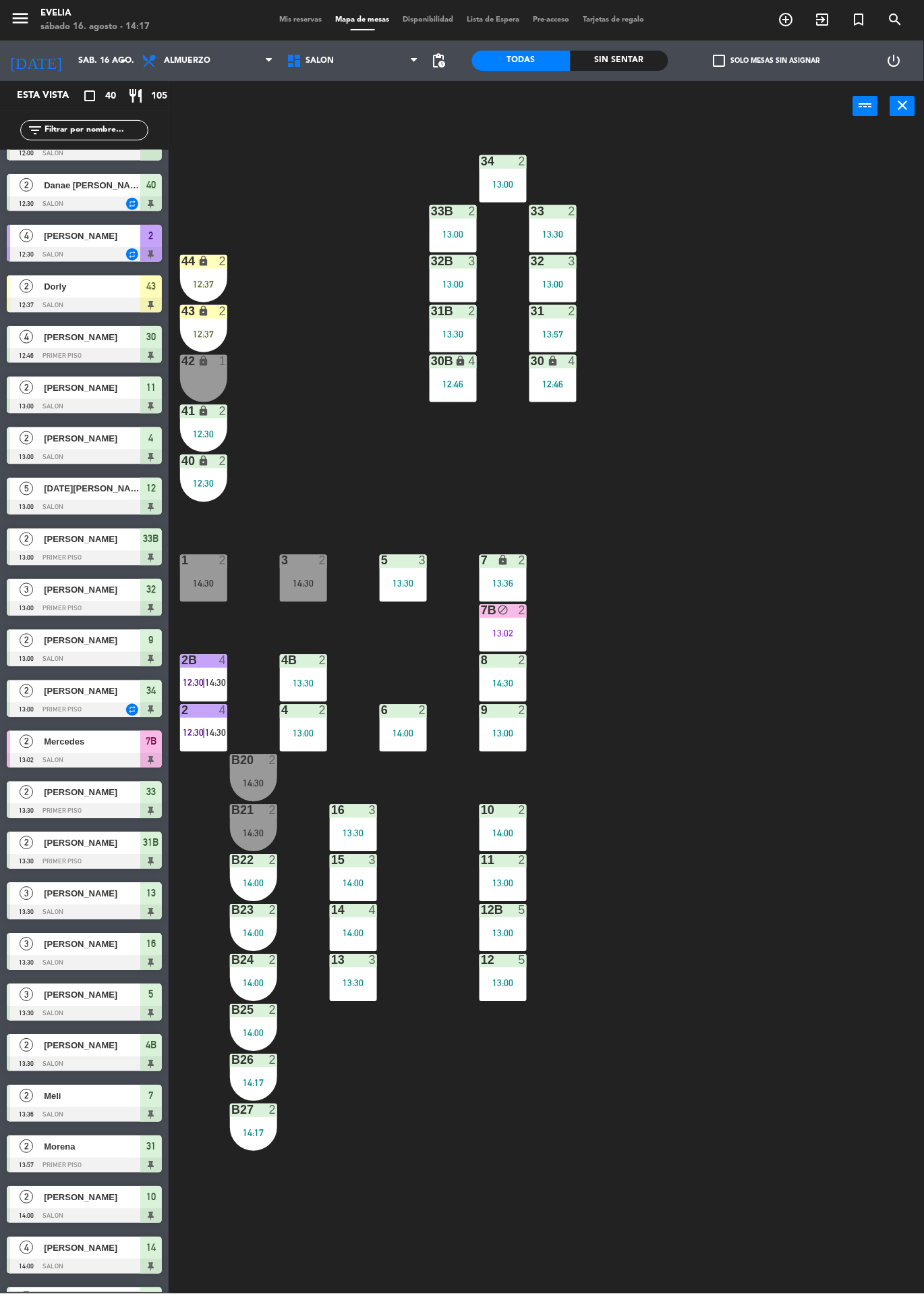
click at [325, 1204] on div "34 2 13:00 33B 2 13:00 33 2 13:30 44 lock 2 12:37 32B 3 13:00 32 3 13:00 43 loc…" at bounding box center [551, 713] width 746 height 1162
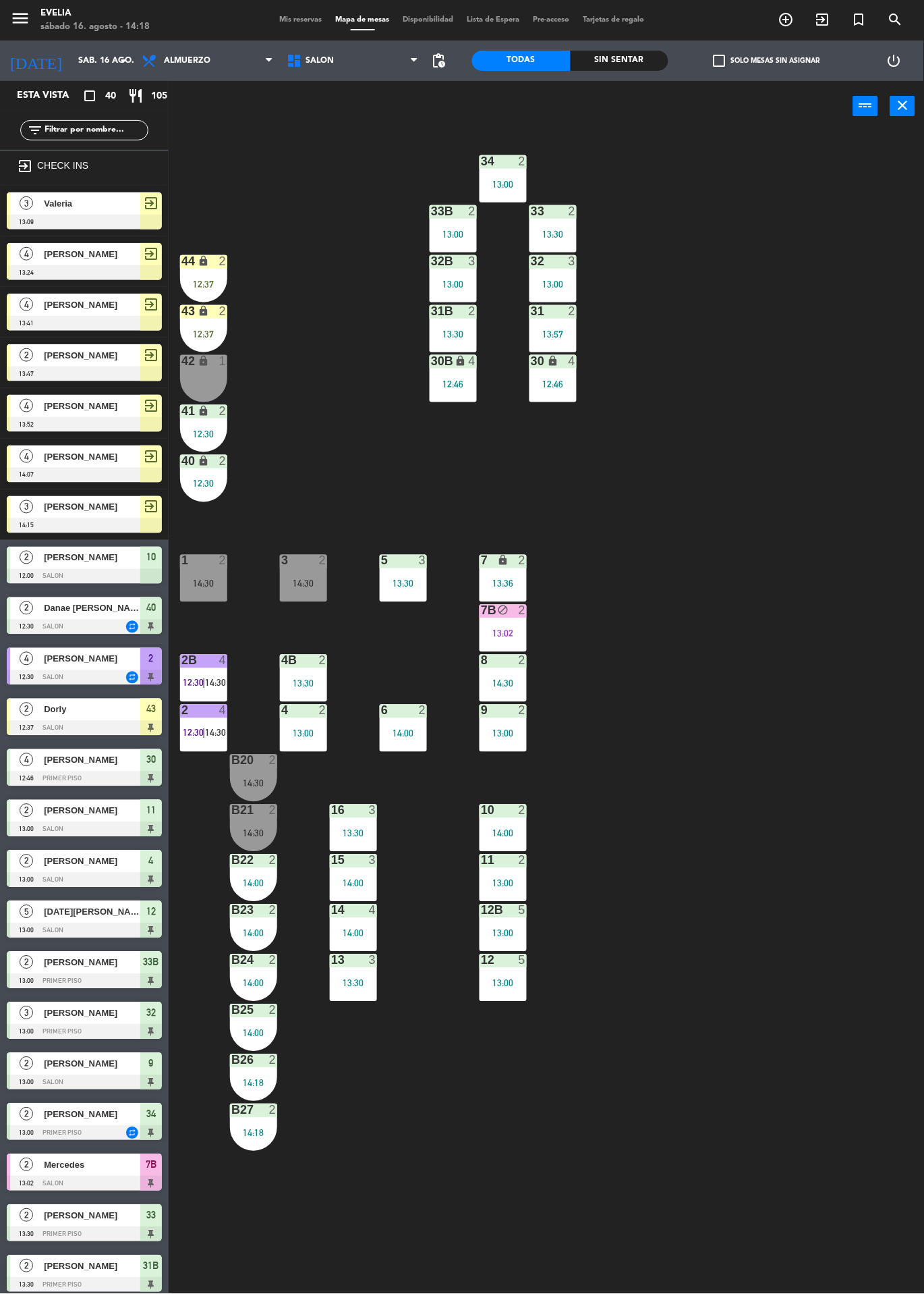
click at [62, 215] on div at bounding box center [84, 222] width 155 height 15
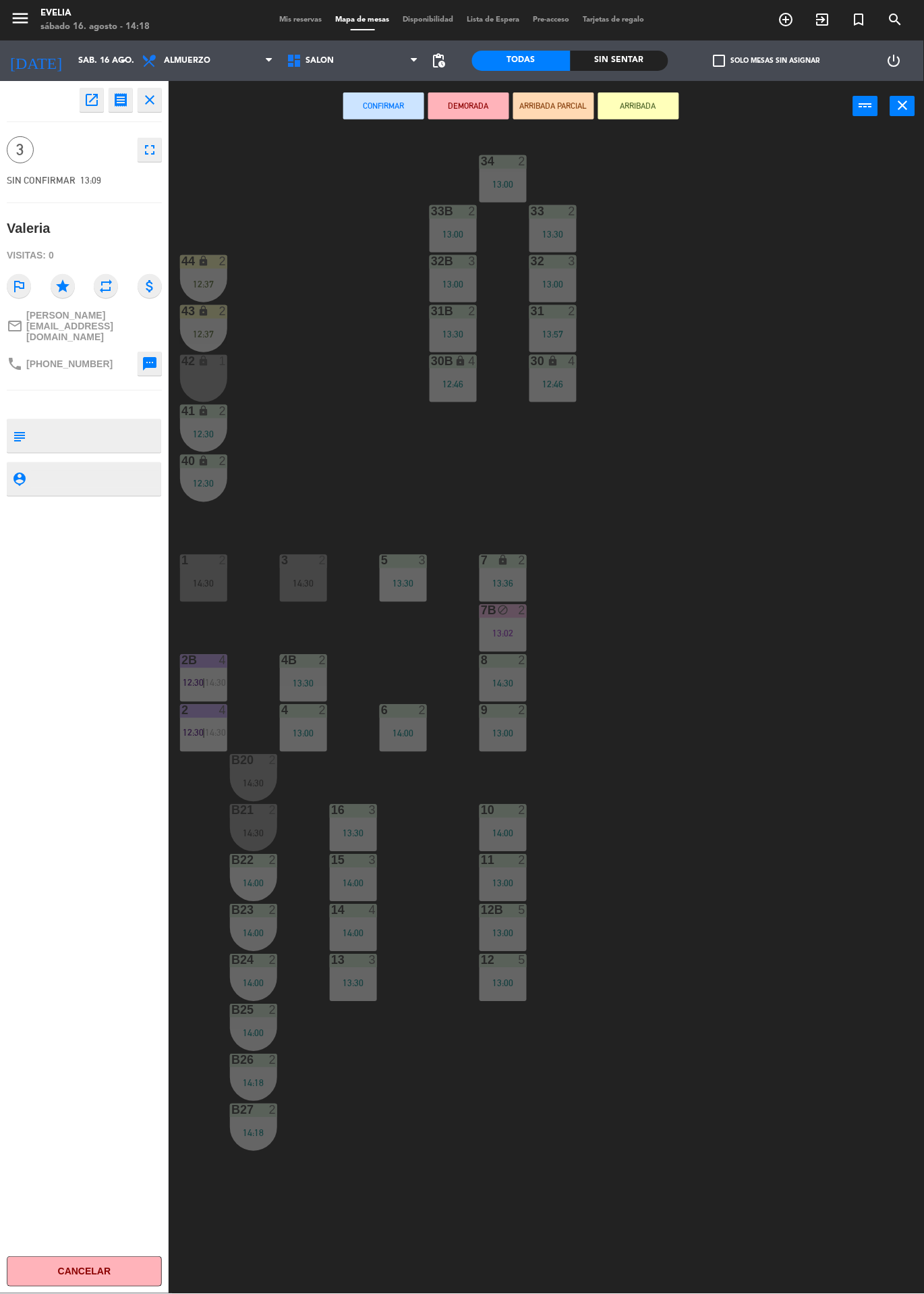
click at [73, 614] on div "open_in_new receipt 1:09 PM sáb., 16 ago. 3 personas [PERSON_NAME] close 3 full…" at bounding box center [84, 687] width 169 height 1213
click at [810, 629] on div "34 2 13:00 33B 2 13:00 33 2 13:30 44 lock 2 12:37 32B 3 13:00 32 3 13:00 43 loc…" at bounding box center [551, 713] width 746 height 1162
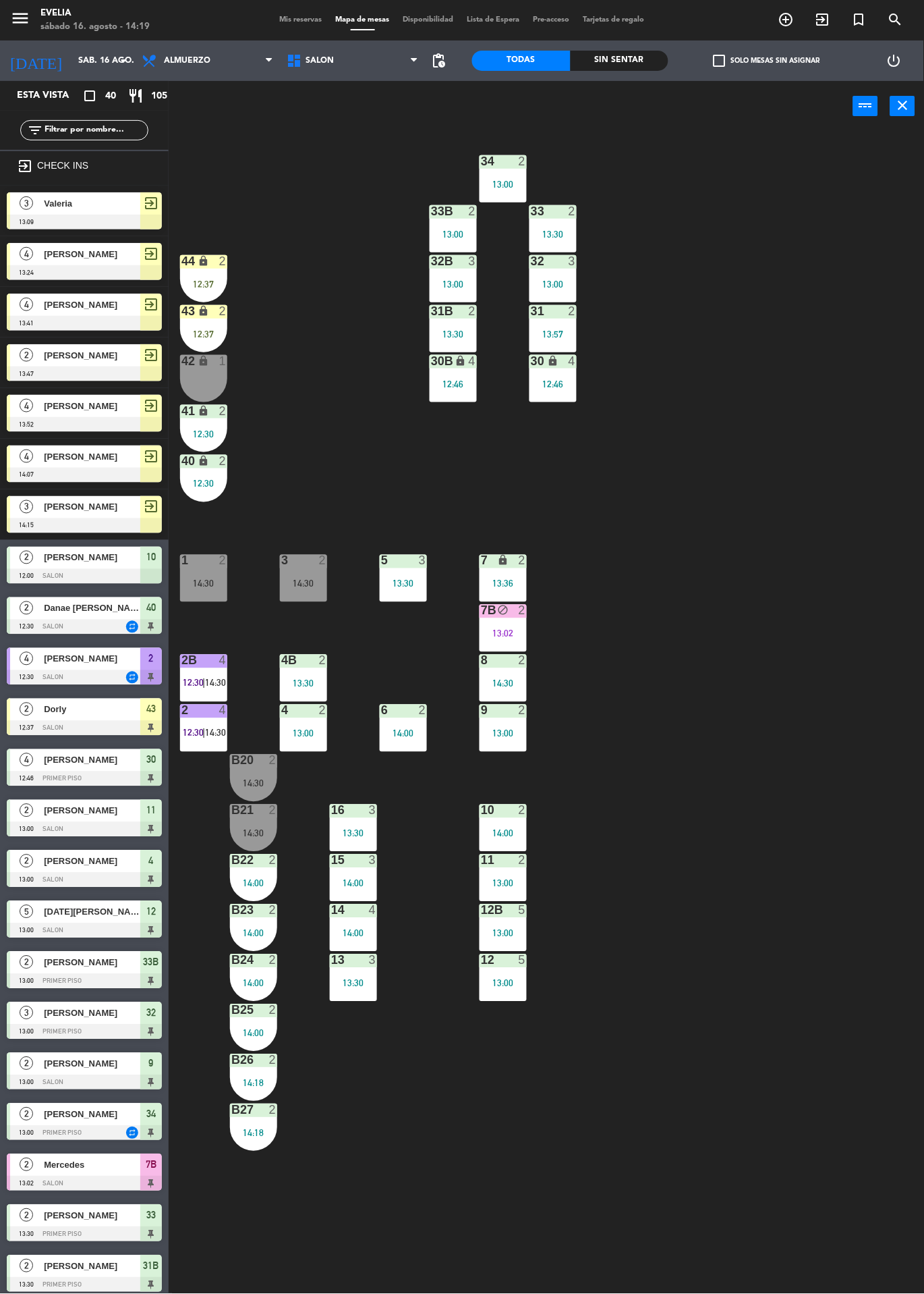
click at [515, 663] on div "2" at bounding box center [526, 661] width 22 height 12
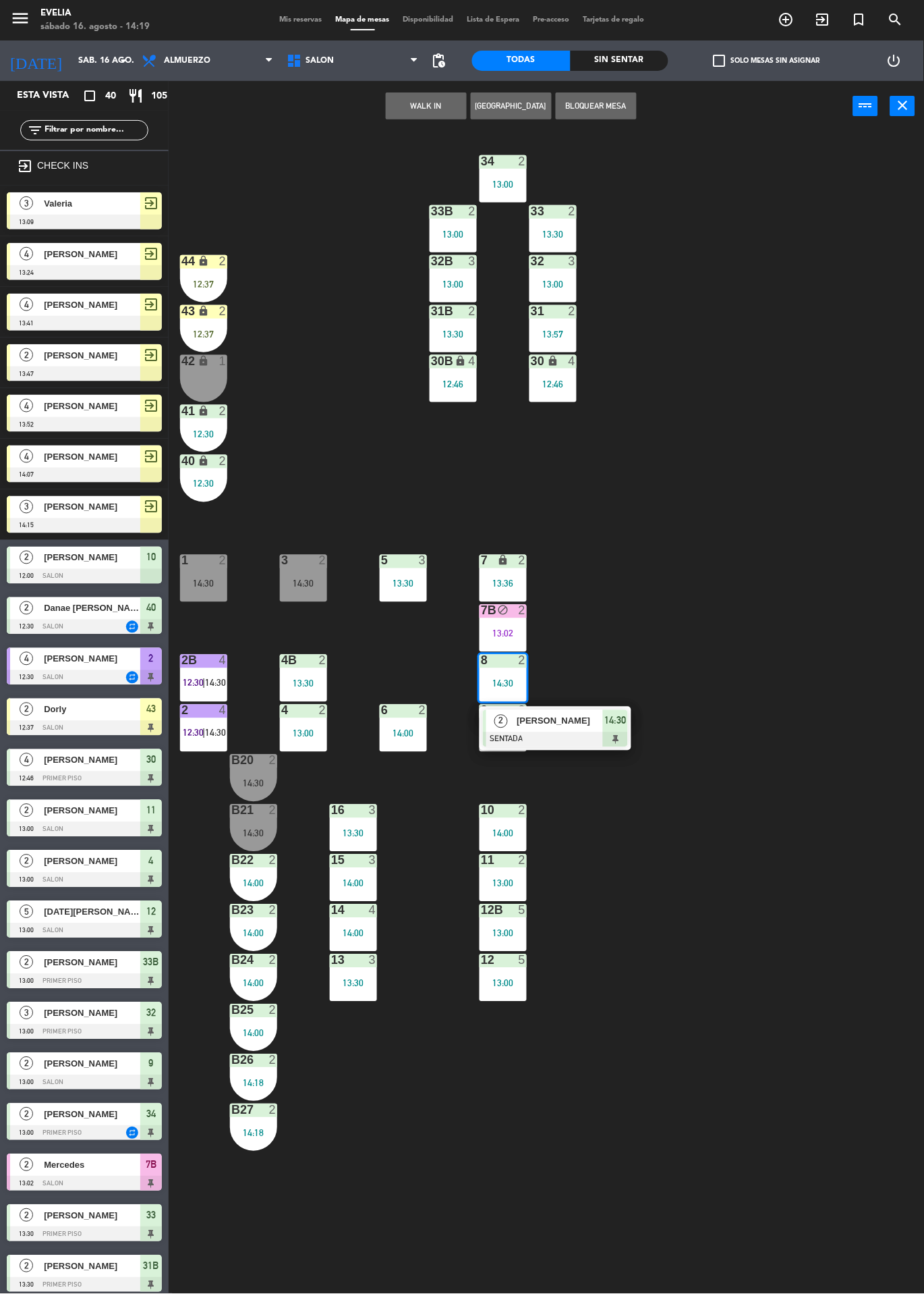
click at [609, 732] on div at bounding box center [555, 740] width 145 height 15
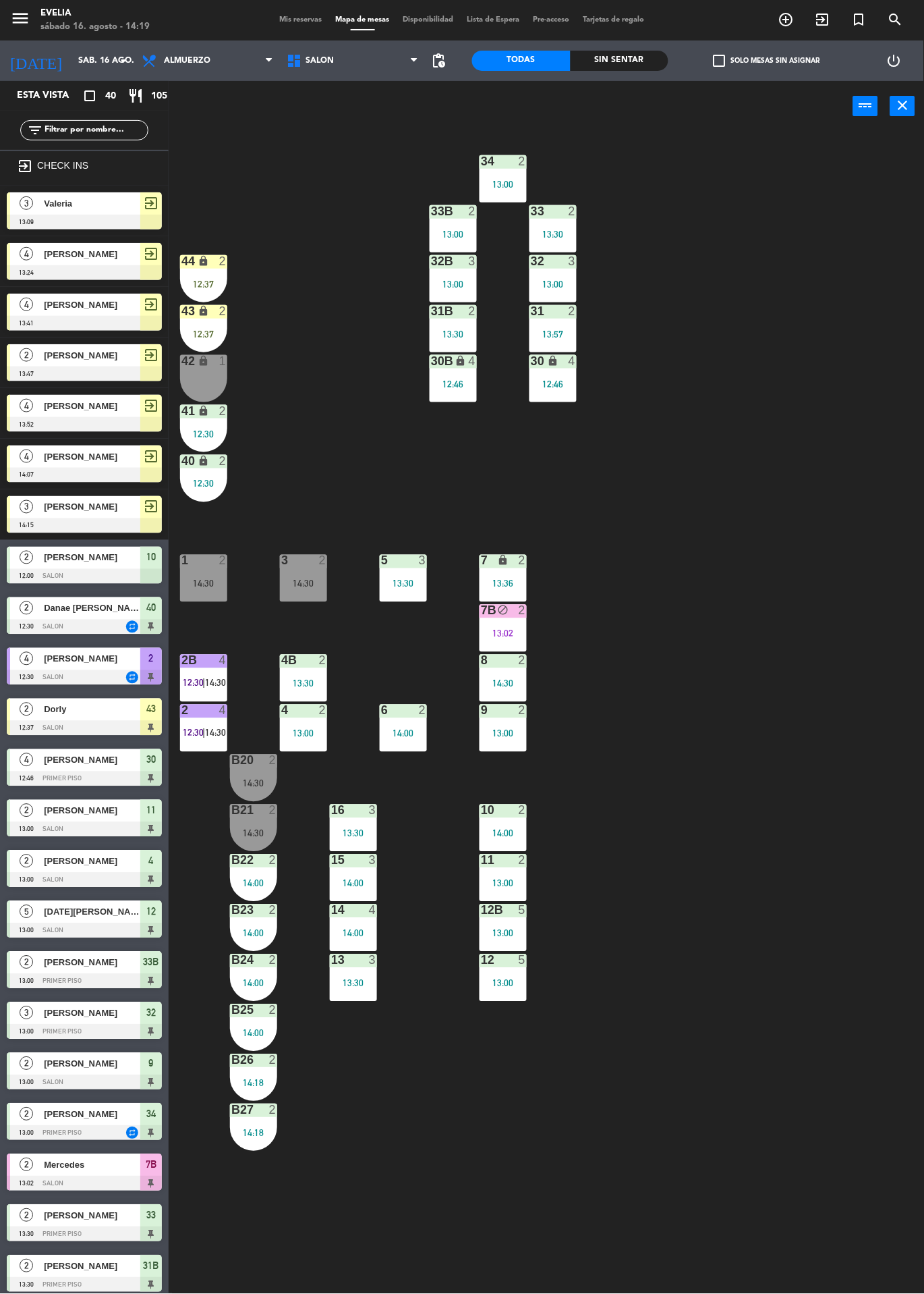
scroll to position [575, 0]
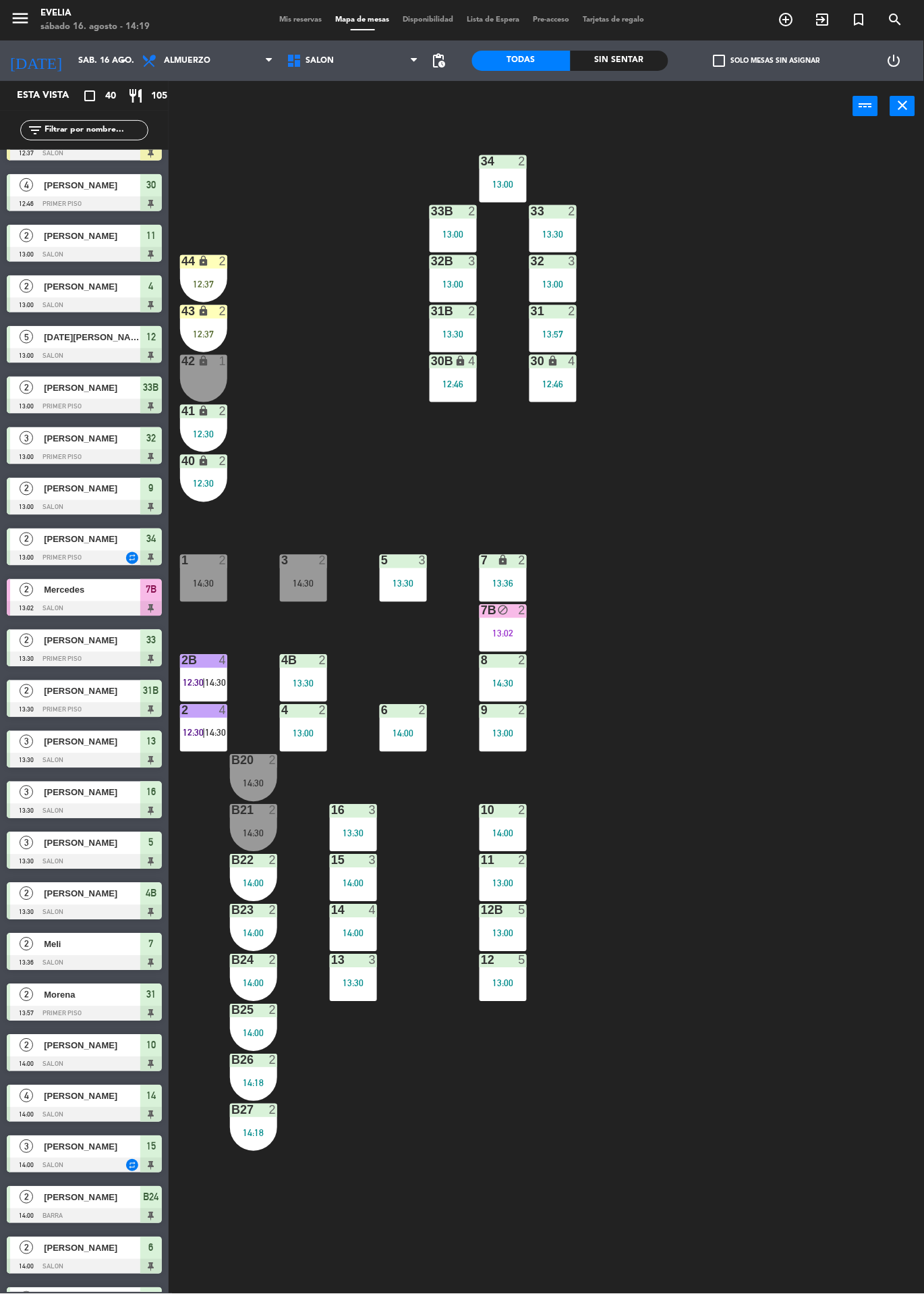
click at [510, 625] on div "7B block 2 13:02" at bounding box center [503, 628] width 48 height 48
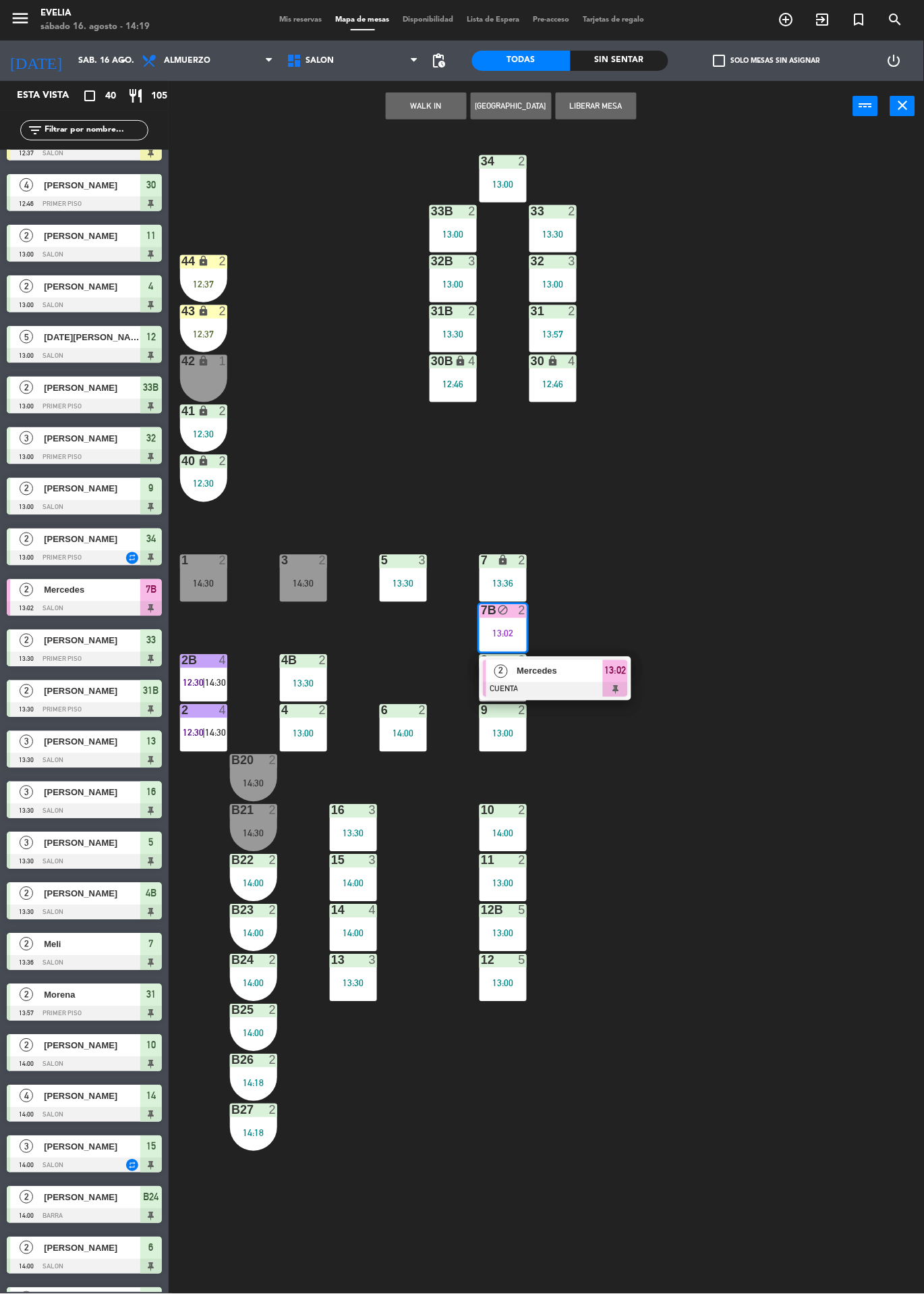
click at [615, 689] on div at bounding box center [555, 690] width 145 height 15
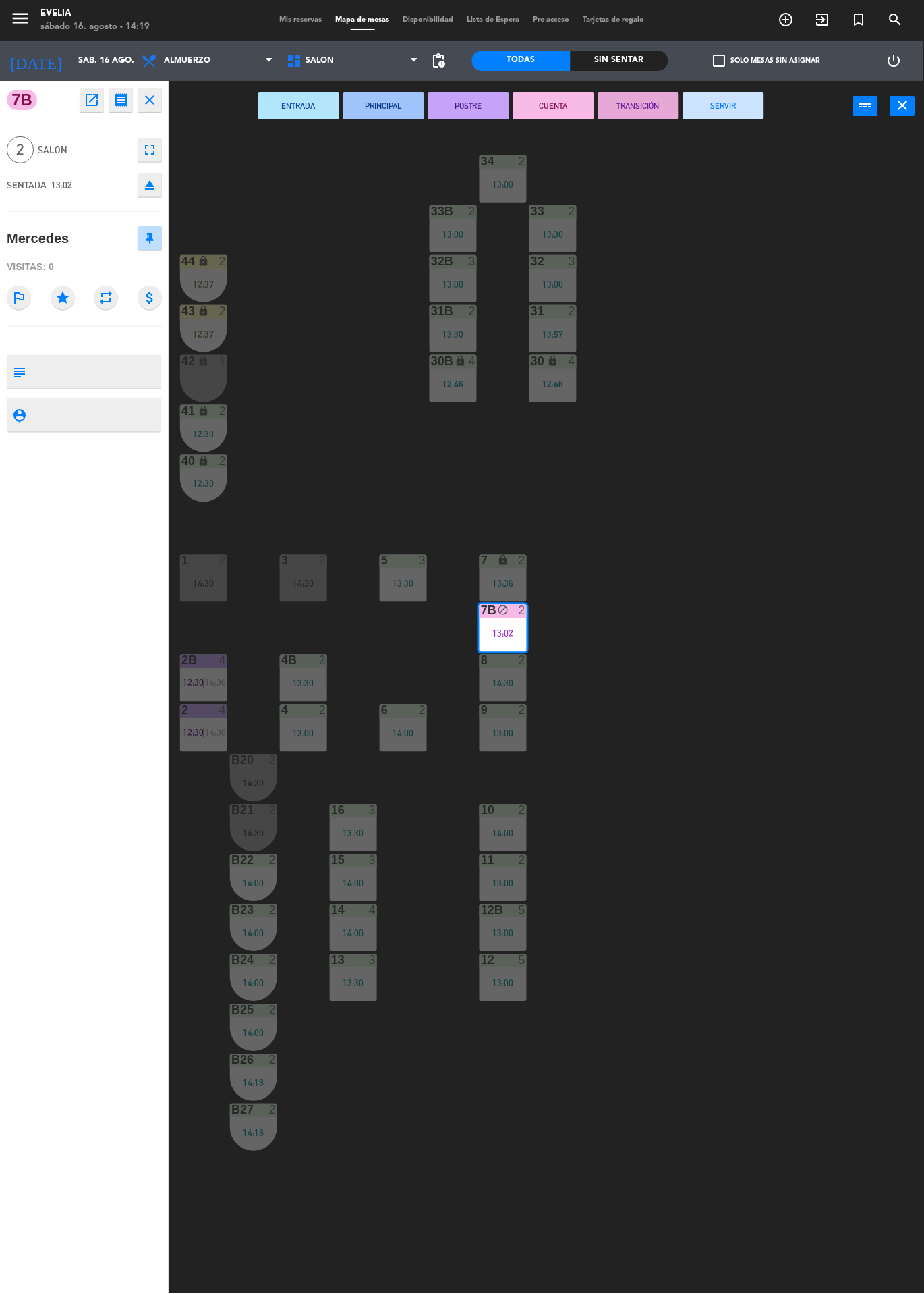
click at [737, 114] on button "SERVIR" at bounding box center [723, 105] width 81 height 27
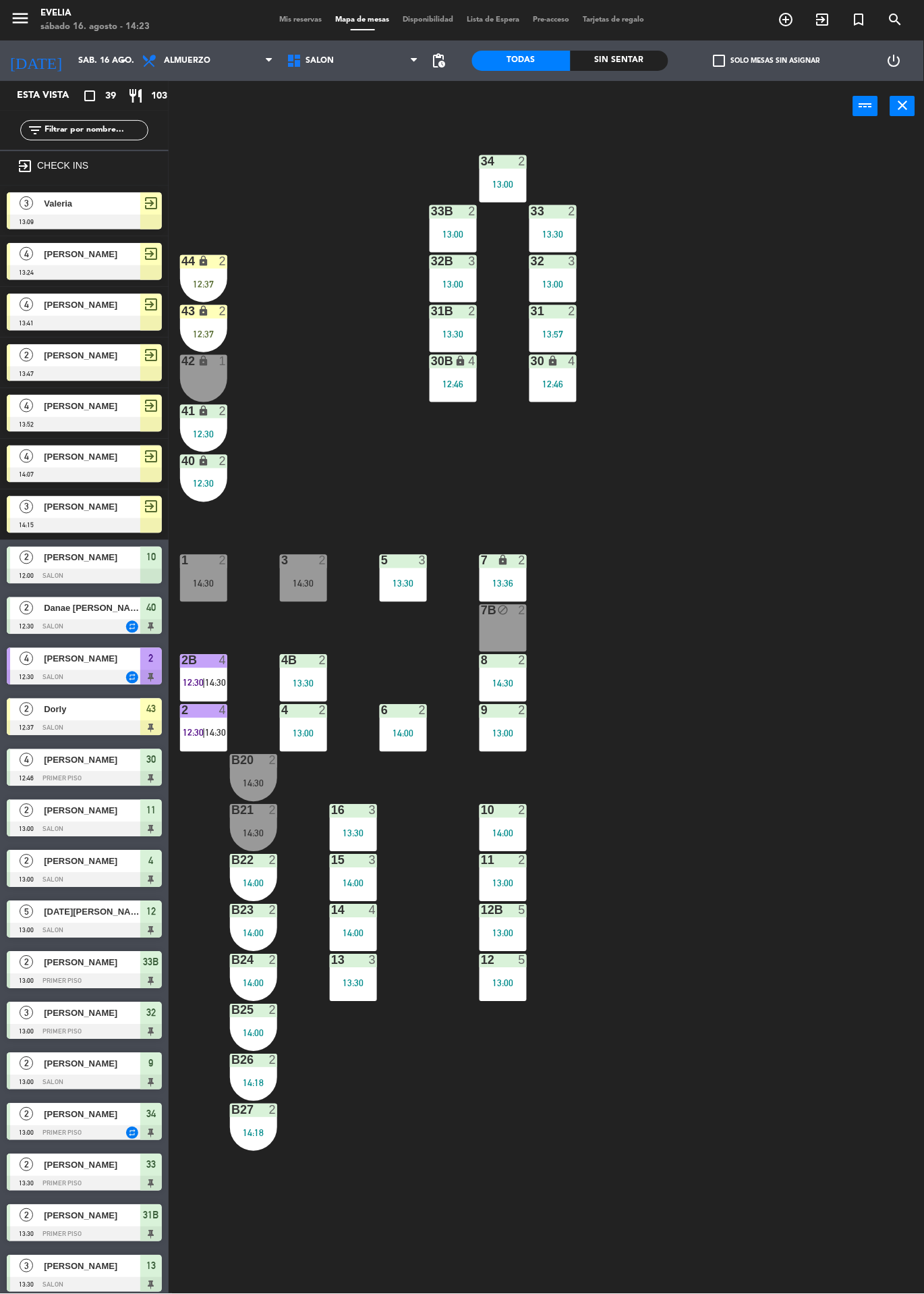
click at [794, 23] on icon "exit_to_app" at bounding box center [786, 19] width 16 height 16
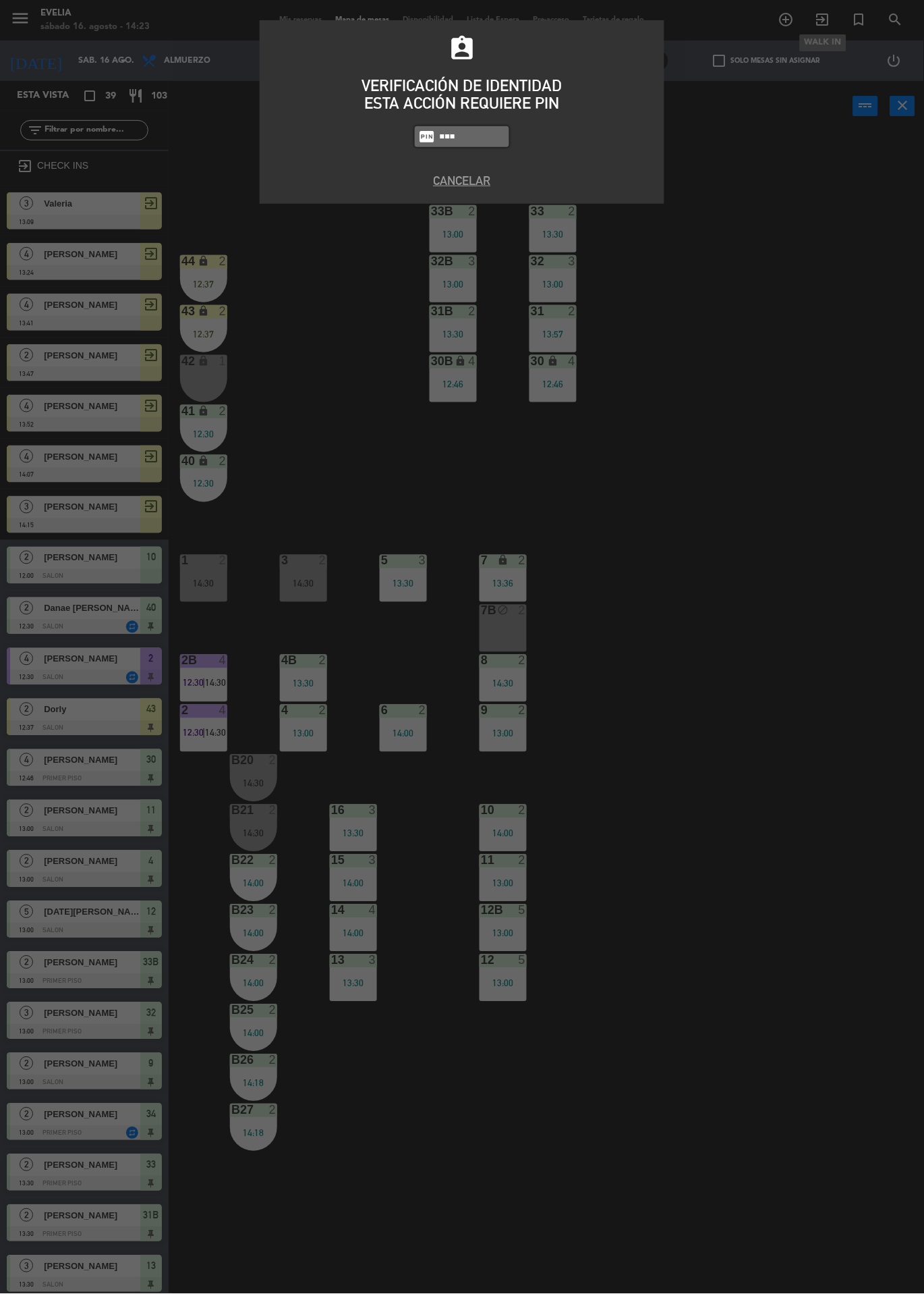
type input "9101"
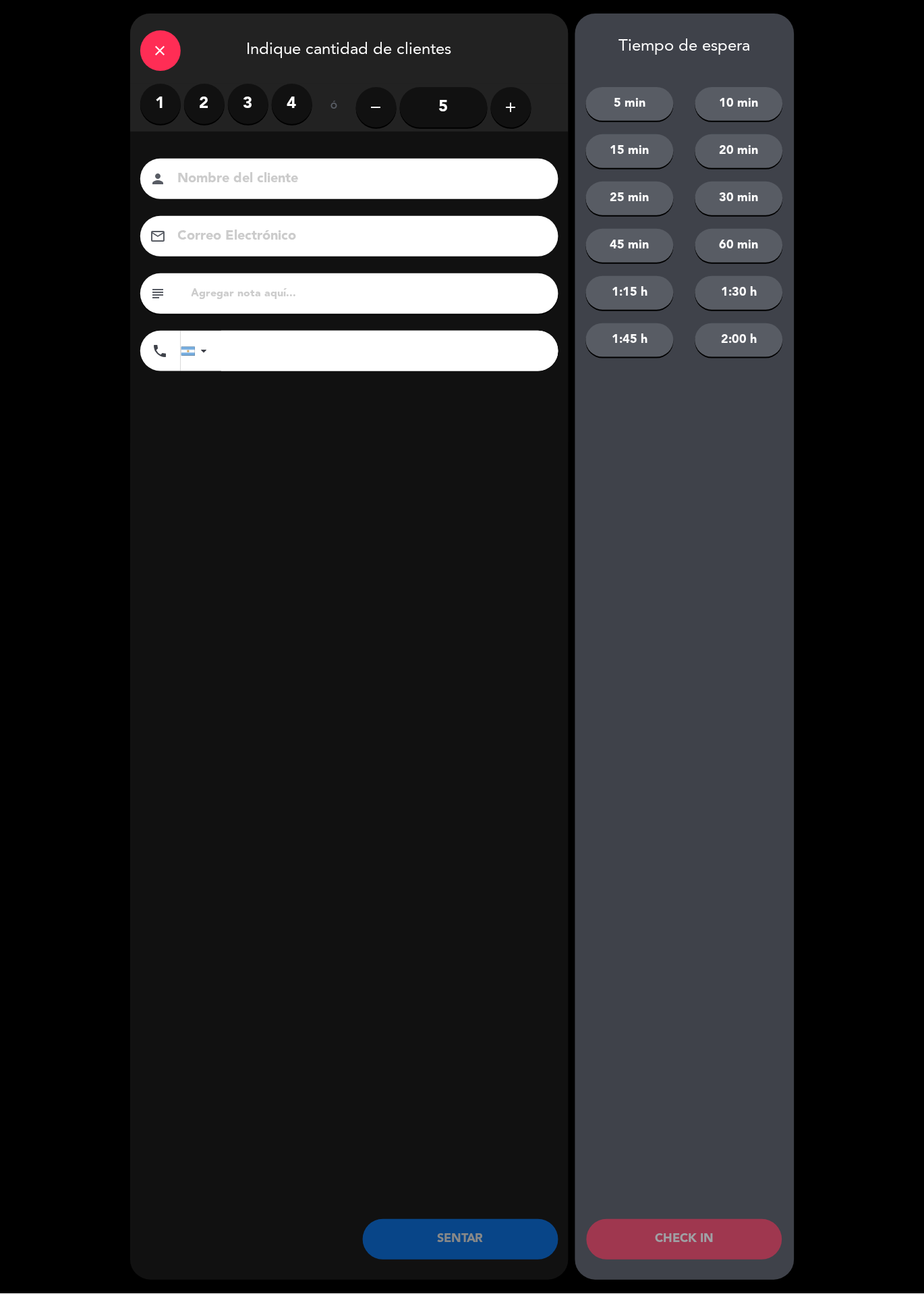
click at [306, 175] on input at bounding box center [359, 179] width 365 height 23
click at [296, 108] on label "4" at bounding box center [292, 103] width 41 height 41
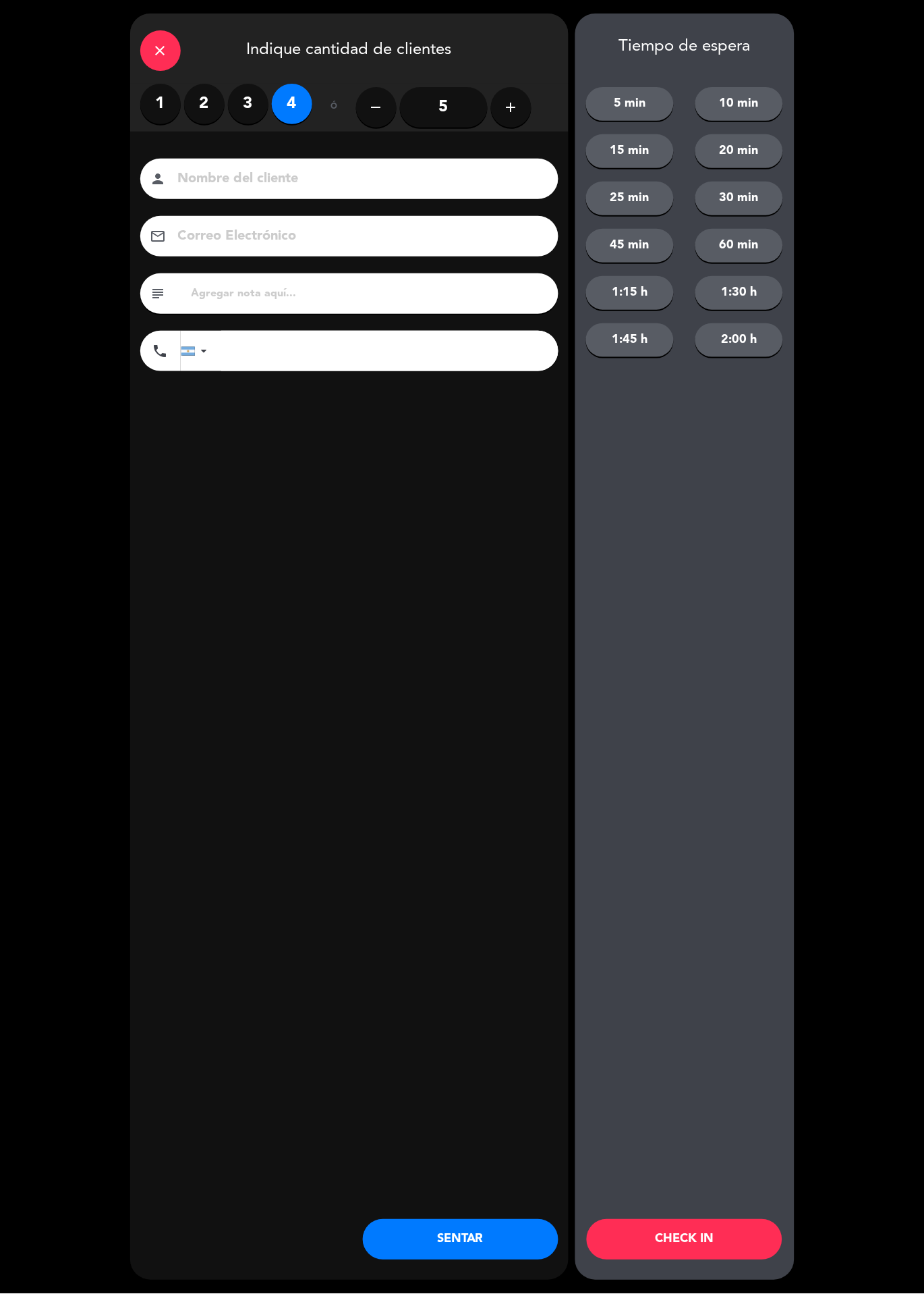
click at [361, 183] on input at bounding box center [359, 179] width 365 height 23
type input "[PERSON_NAME]"
click at [432, 614] on div "close Indique cantidad de clientes 1 2 3 4 ó remove 5 add Nombre del cliente pe…" at bounding box center [349, 647] width 438 height 1267
click at [340, 354] on input "tel" at bounding box center [390, 351] width 338 height 41
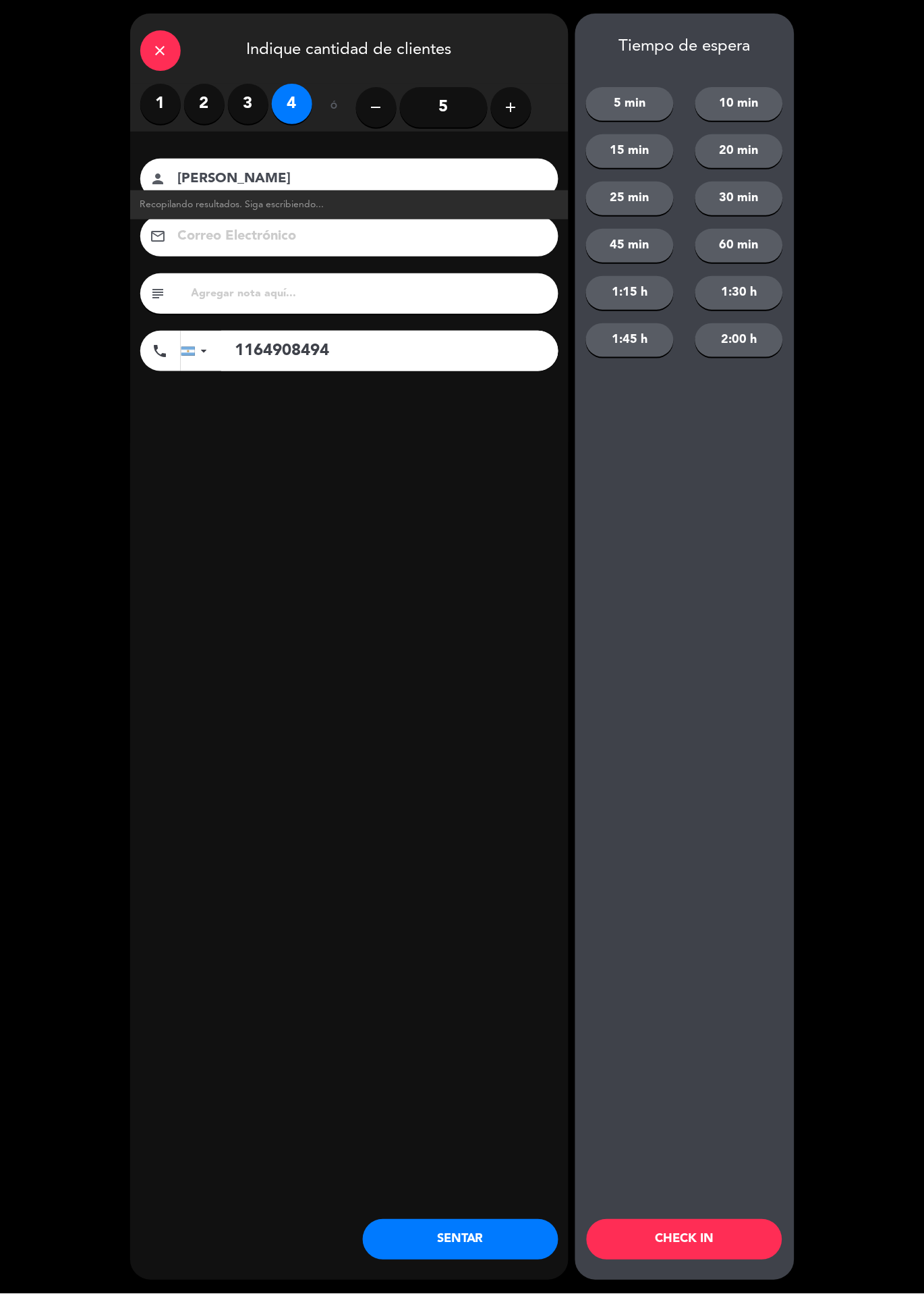
type input "1164908494"
click at [379, 616] on div "close Indique cantidad de clientes 1 2 3 4 ó remove 5 add Nombre del cliente pe…" at bounding box center [349, 647] width 438 height 1267
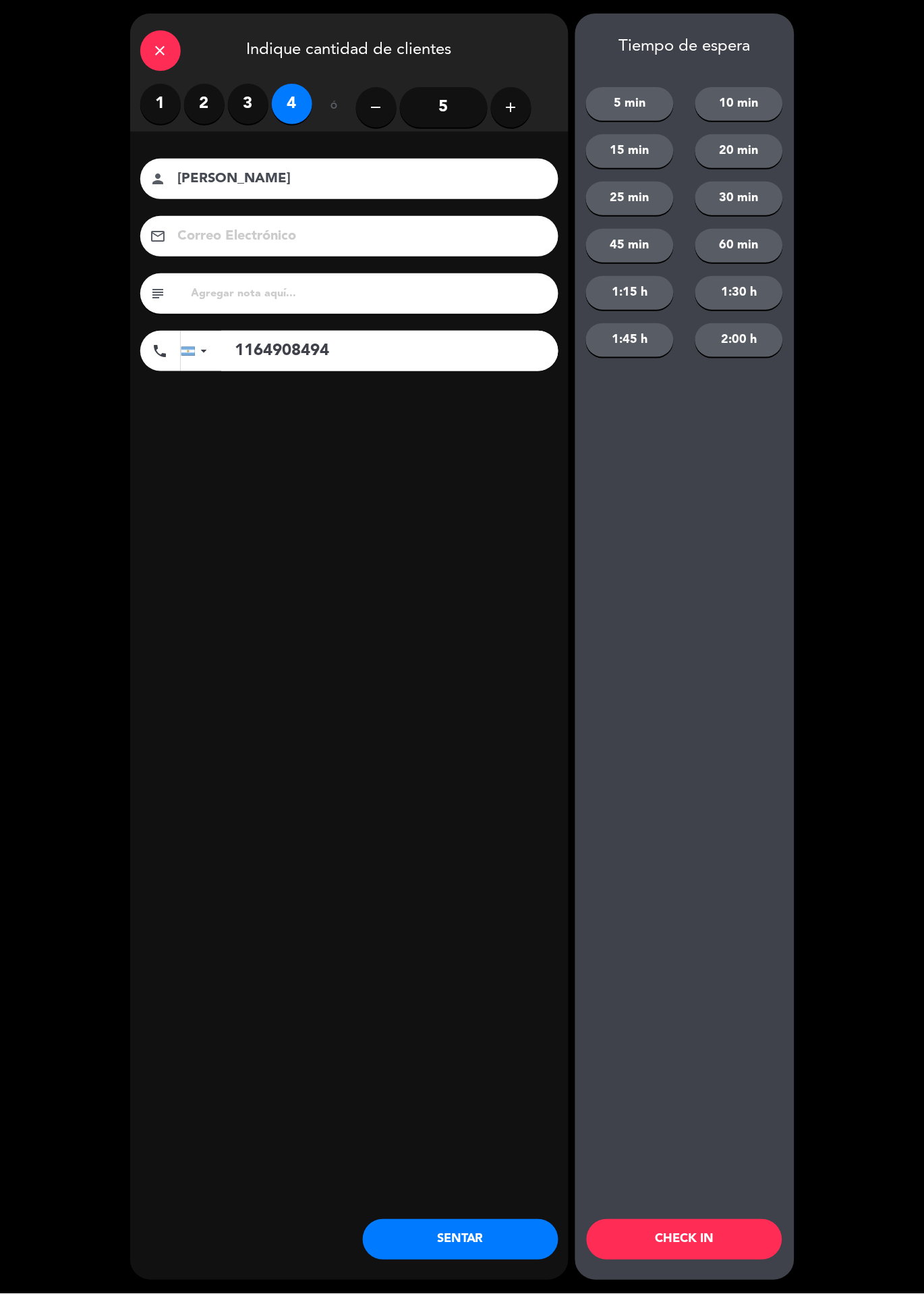
click at [717, 1242] on button "CHECK IN" at bounding box center [685, 1240] width 196 height 41
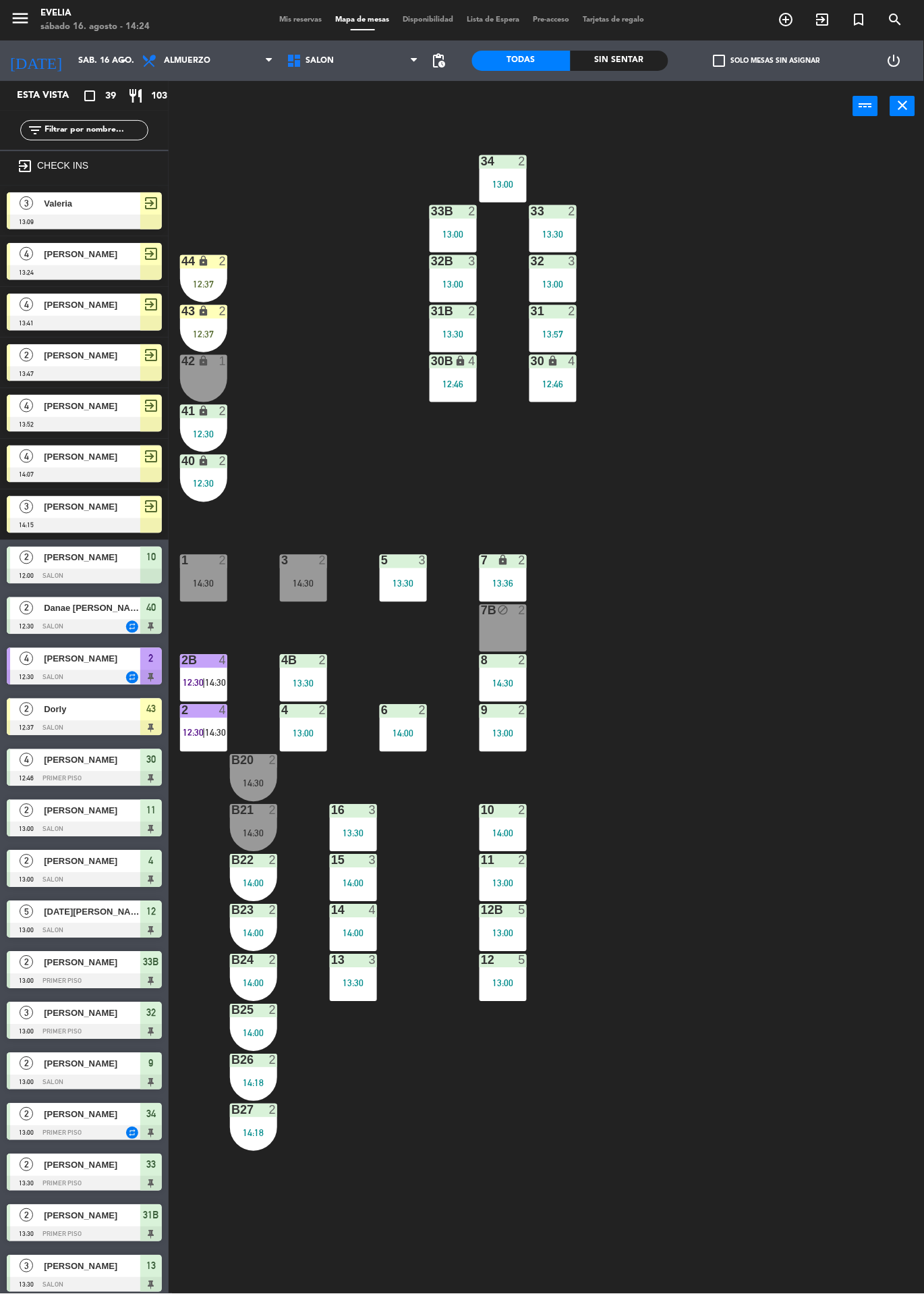
click at [196, 317] on div "lock" at bounding box center [204, 312] width 22 height 13
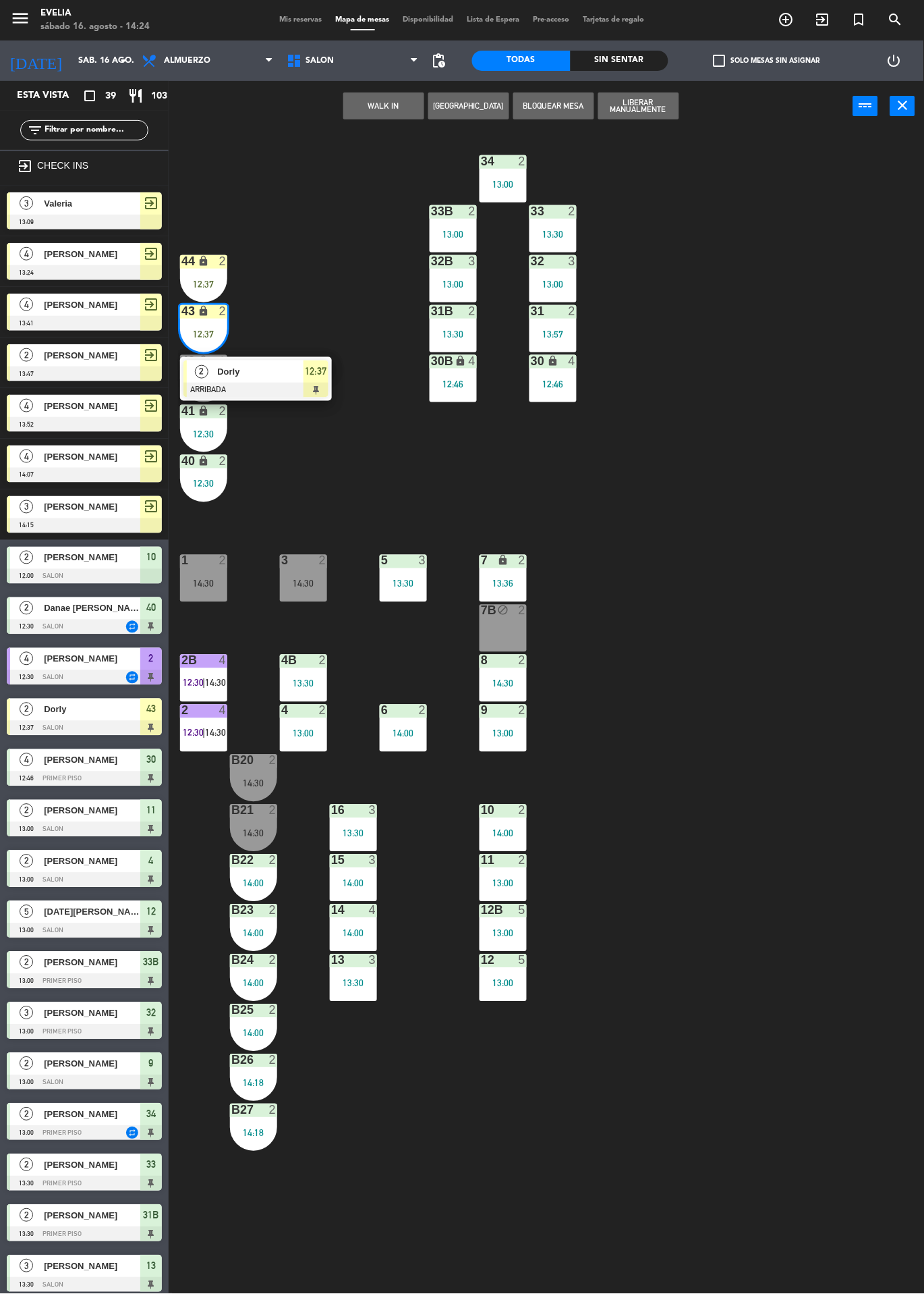
click at [317, 372] on span "12:37" at bounding box center [316, 371] width 21 height 16
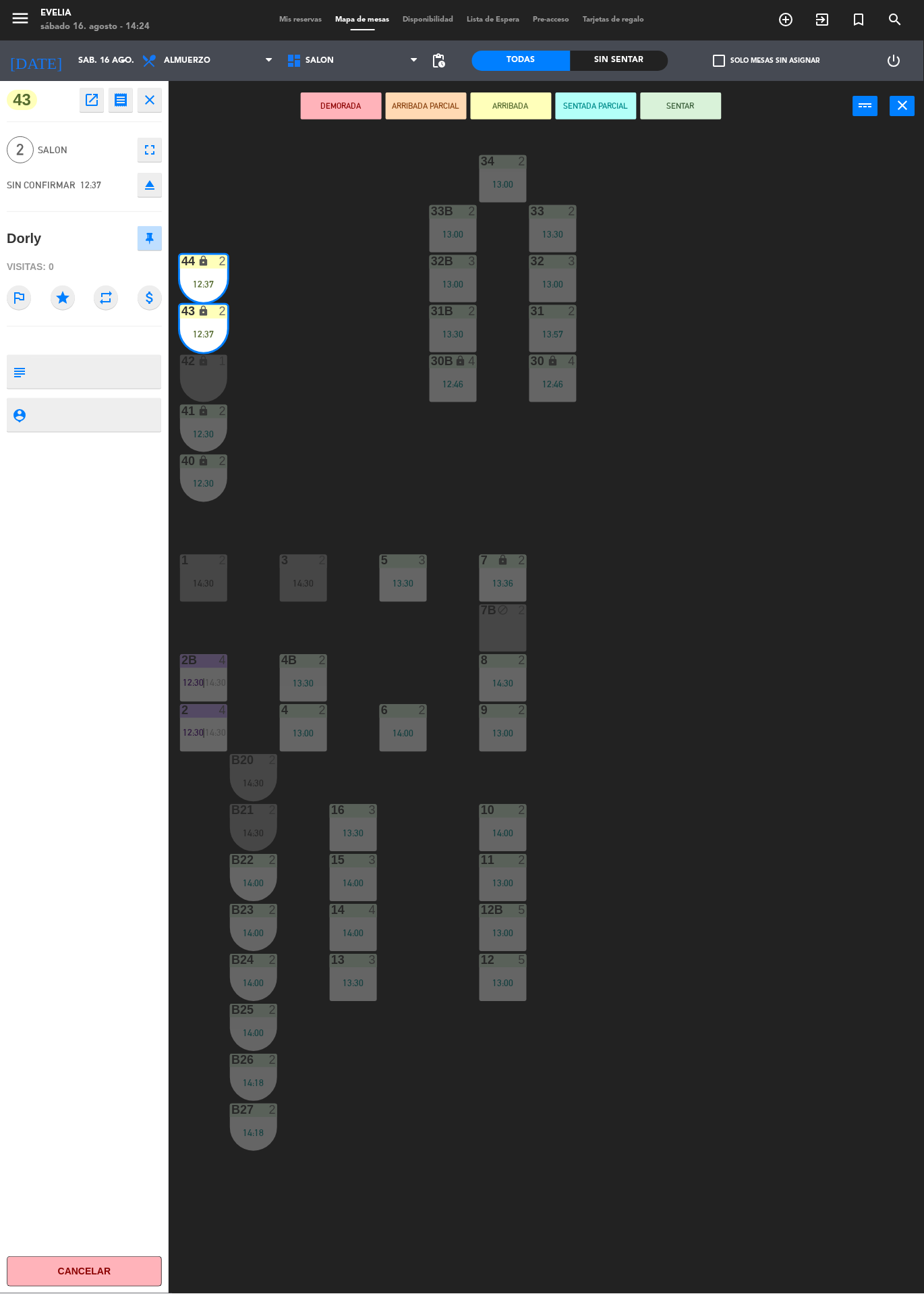
click at [683, 105] on button "SENTAR" at bounding box center [681, 105] width 81 height 27
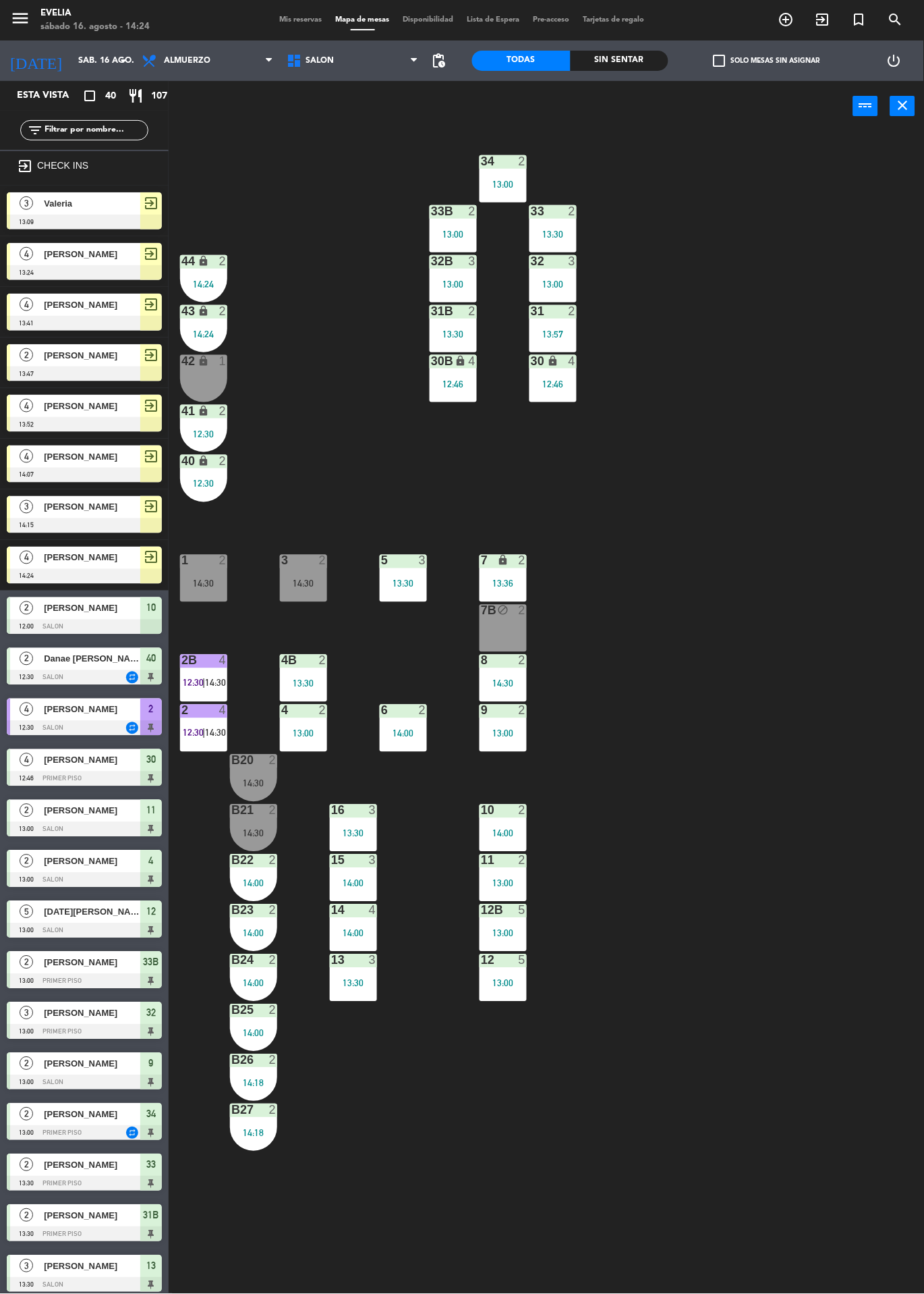
click at [495, 636] on div "7B block 2" at bounding box center [503, 628] width 48 height 48
click at [753, 810] on div "34 2 13:00 33B 2 13:00 33 2 13:30 44 lock 2 14:24 32B 3 13:00 32 3 13:00 43 loc…" at bounding box center [551, 713] width 746 height 1162
click at [553, 279] on div "13:00" at bounding box center [553, 284] width 48 height 10
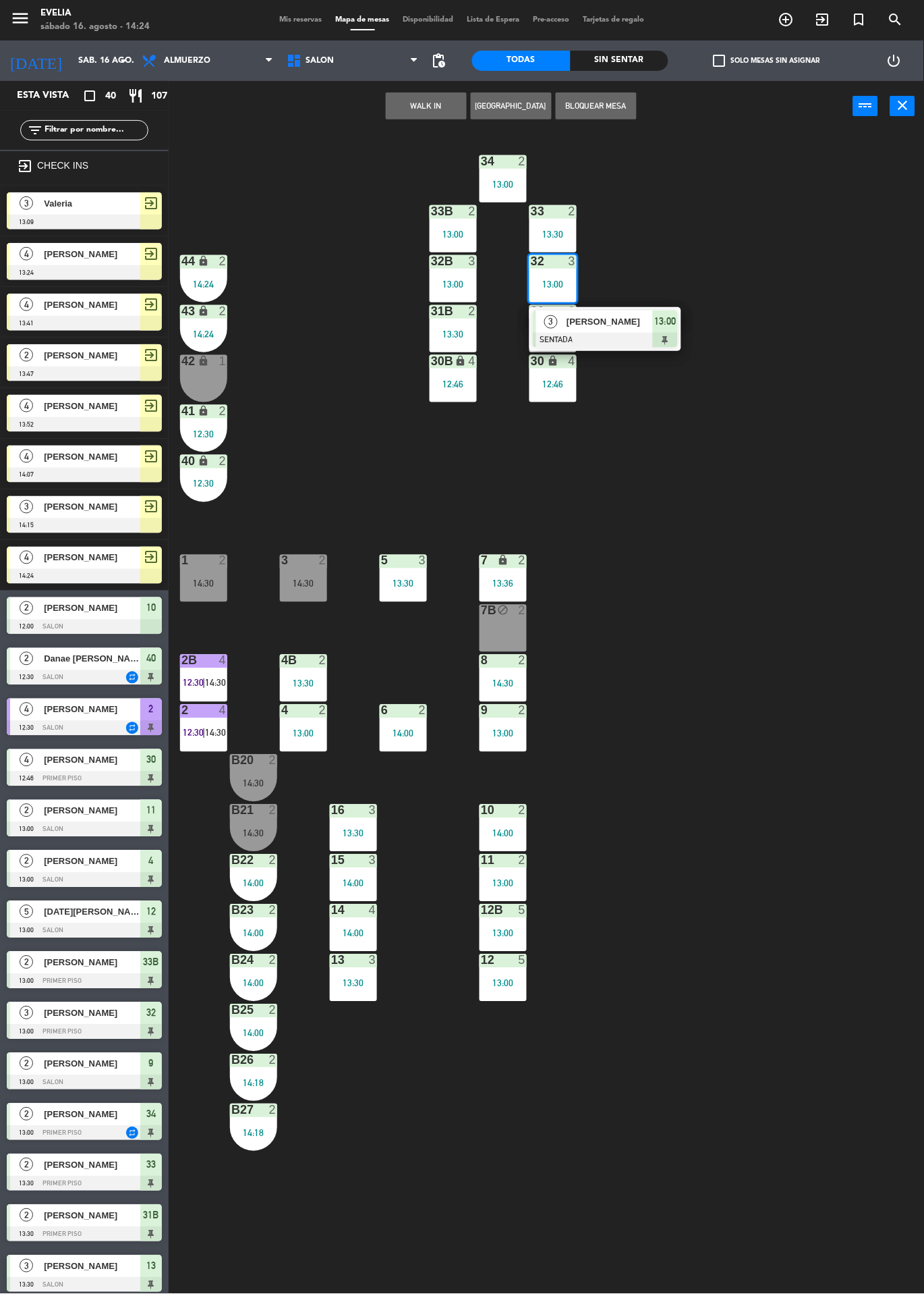
click at [664, 340] on div at bounding box center [606, 341] width 145 height 15
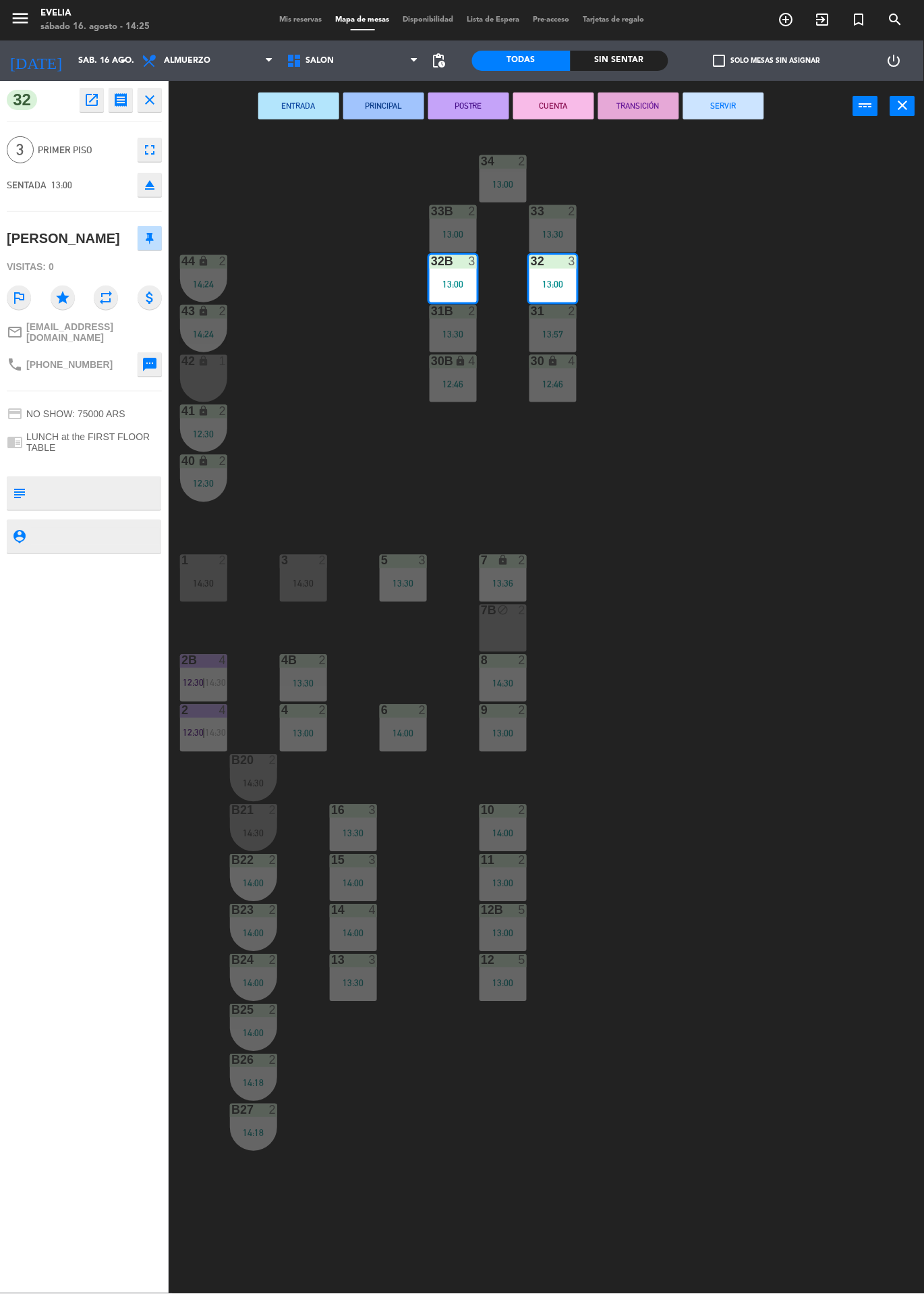
click at [732, 114] on button "SERVIR" at bounding box center [723, 105] width 81 height 27
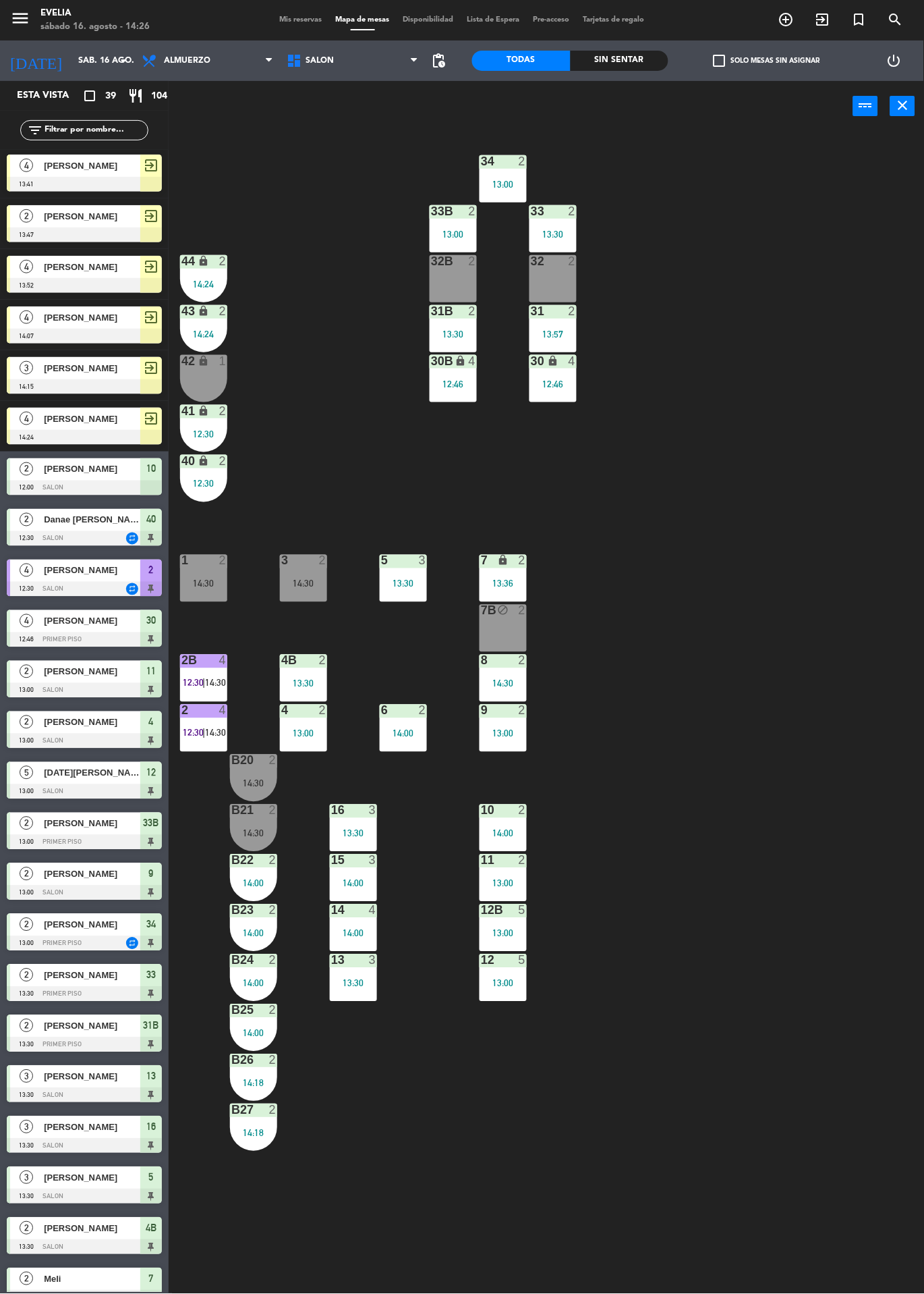
scroll to position [0, 0]
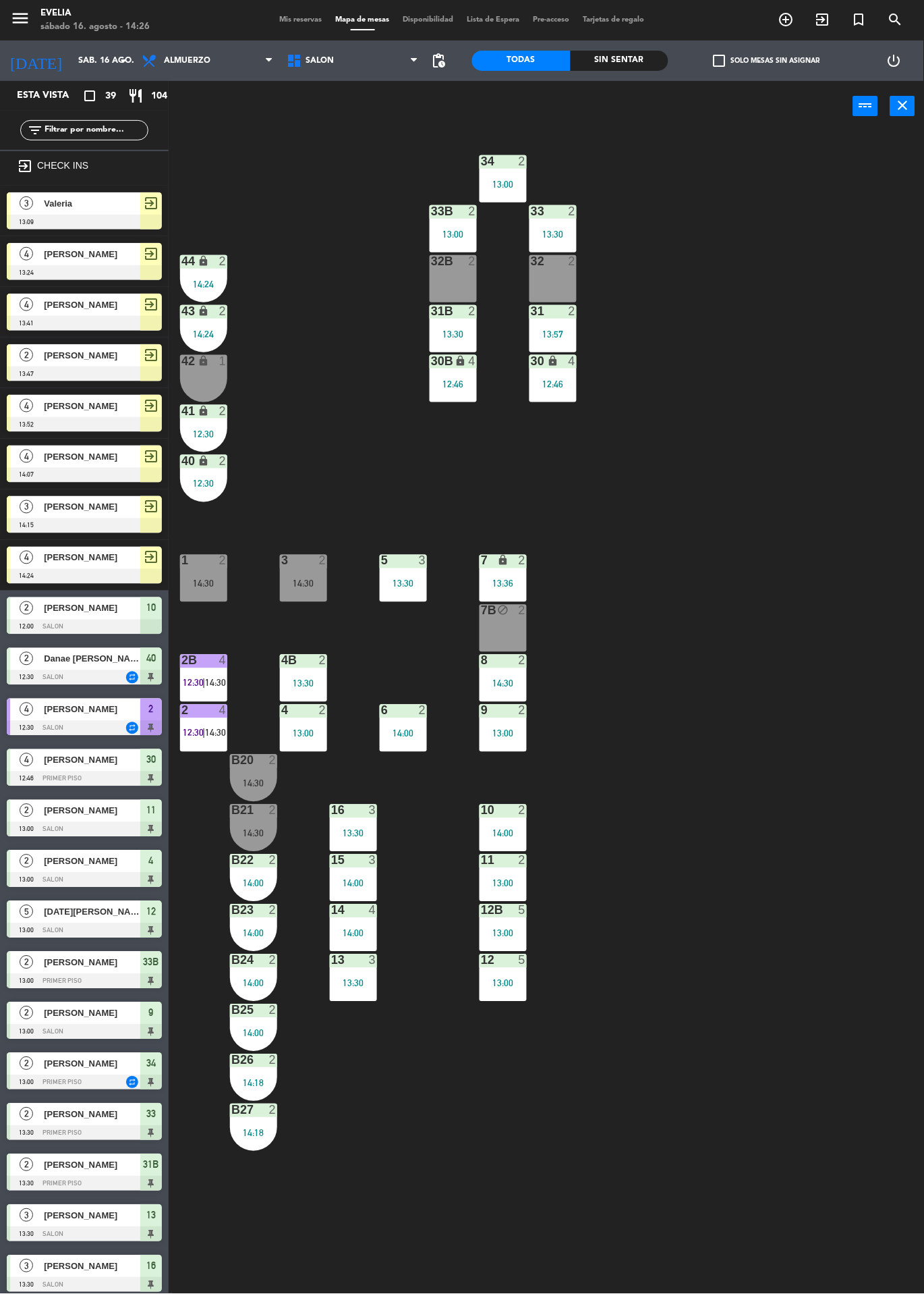
click at [794, 18] on icon "exit_to_app" at bounding box center [786, 19] width 16 height 16
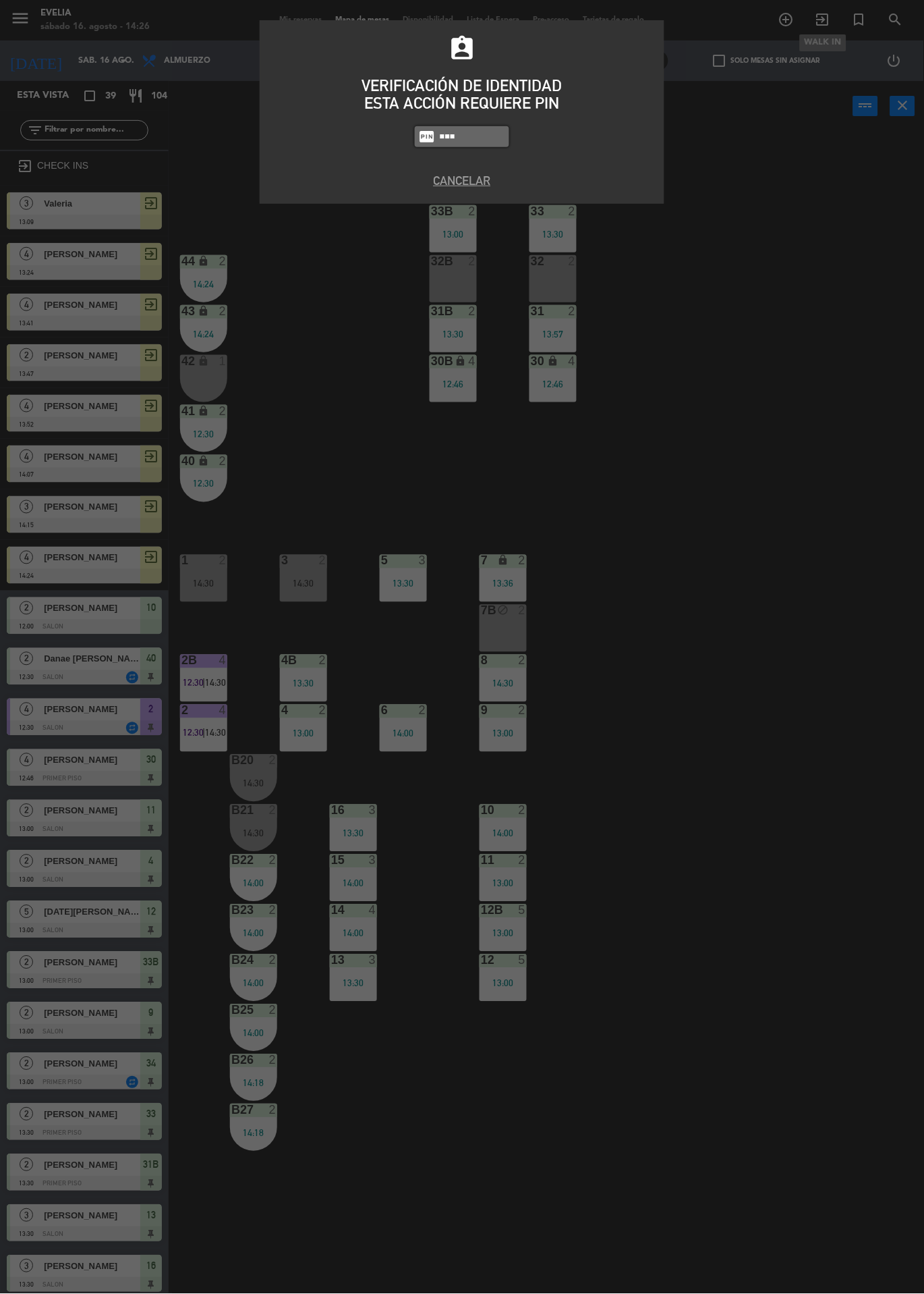
type input "9101"
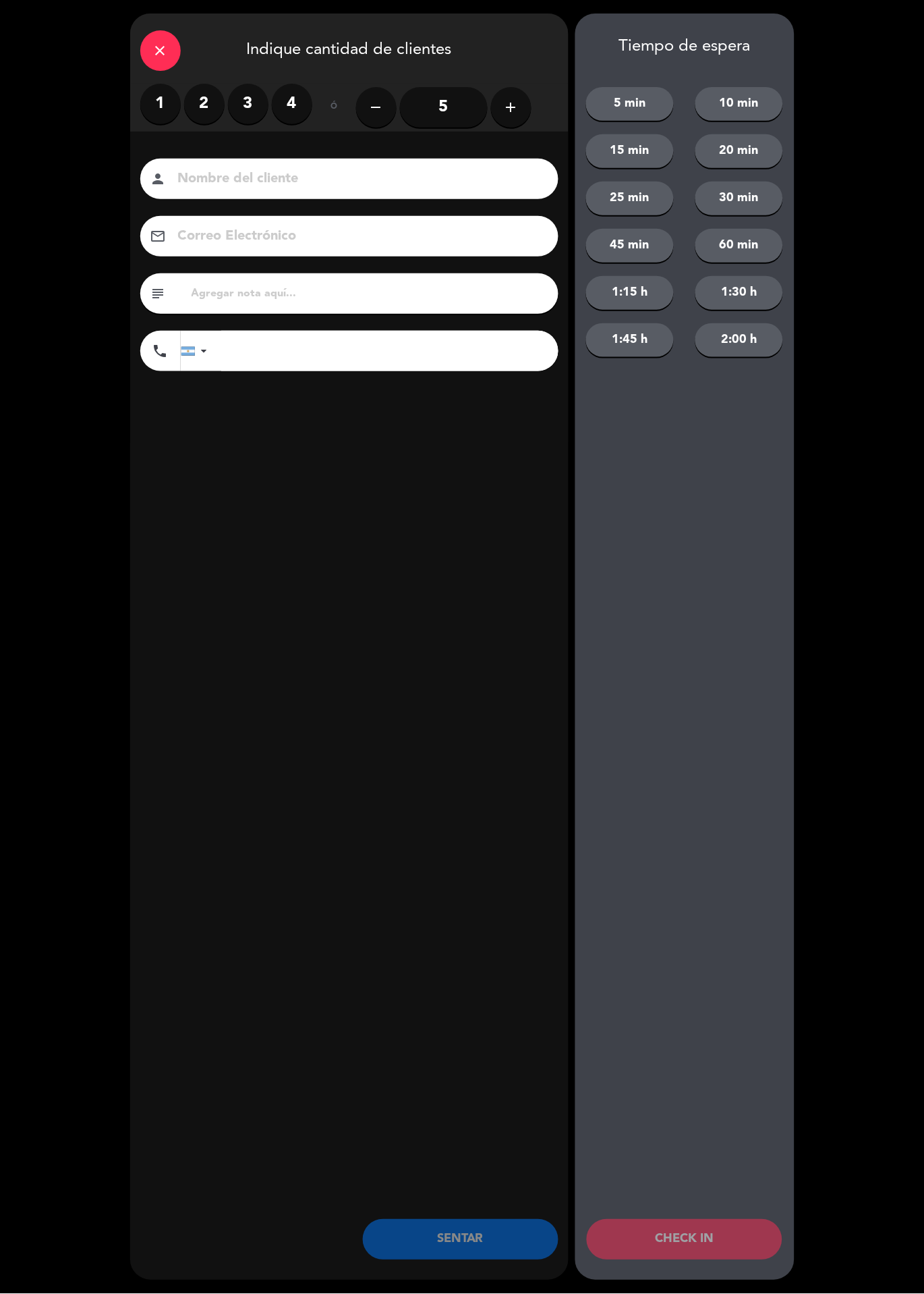
click at [197, 98] on label "2" at bounding box center [204, 103] width 41 height 41
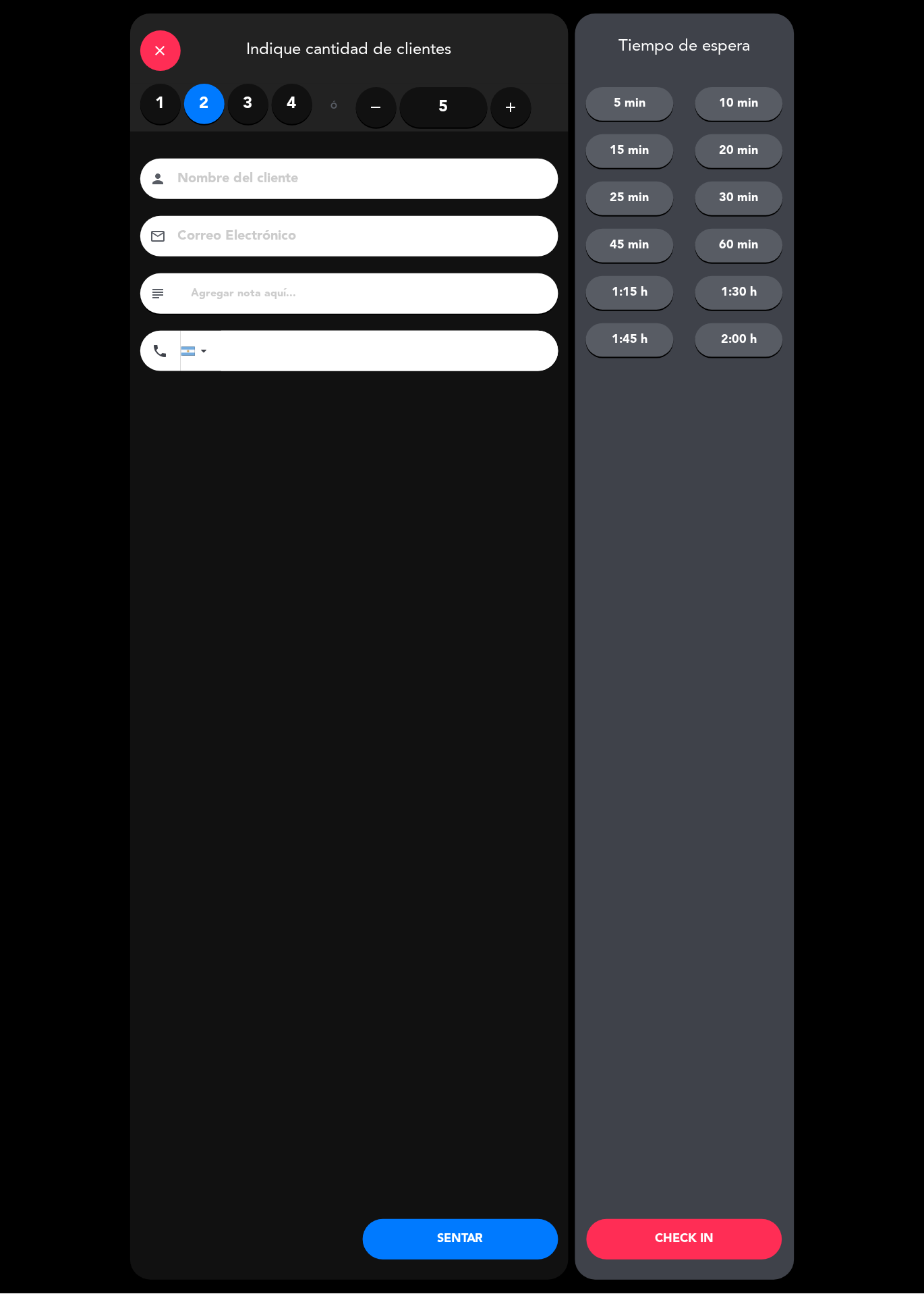
click at [228, 177] on input at bounding box center [359, 179] width 365 height 23
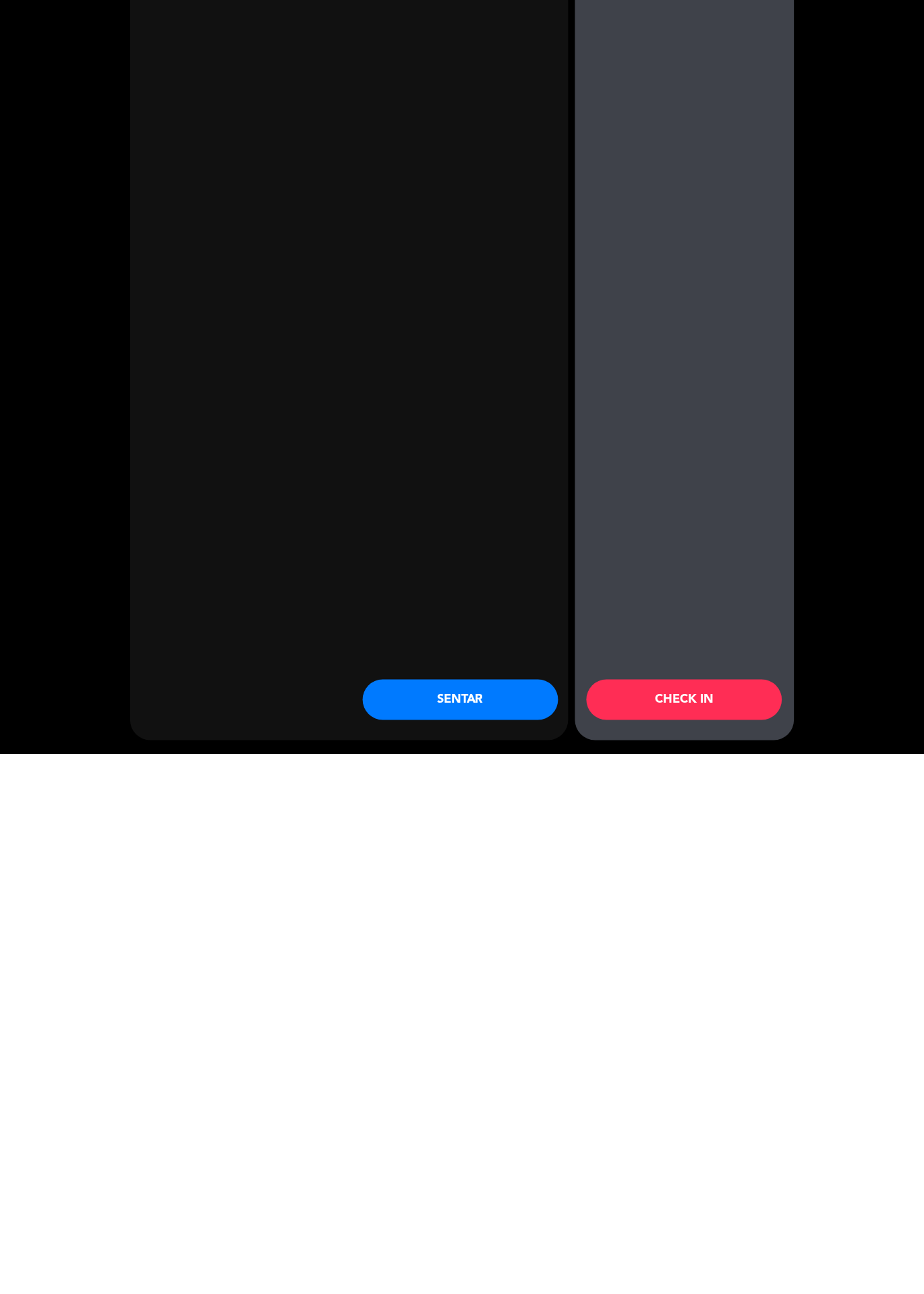
type input "[PERSON_NAME]"
click at [673, 1235] on button "CHECK IN" at bounding box center [685, 1240] width 196 height 41
